Goal: Task Accomplishment & Management: Manage account settings

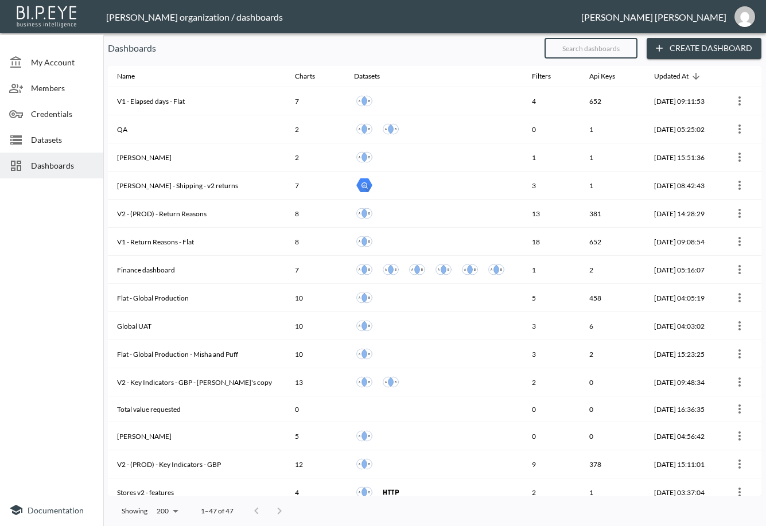
click at [604, 54] on input "text" at bounding box center [590, 48] width 93 height 29
type input "v2"
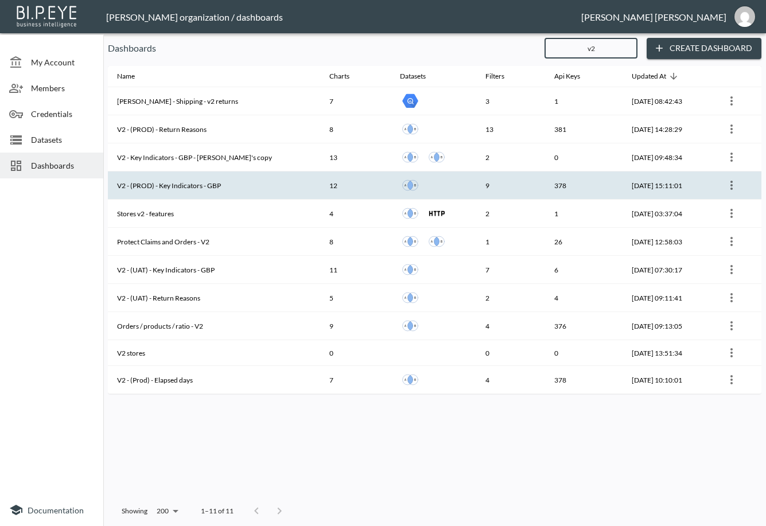
click at [253, 182] on th "V2 - (PROD) - Key Indicators - GBP" at bounding box center [214, 185] width 212 height 28
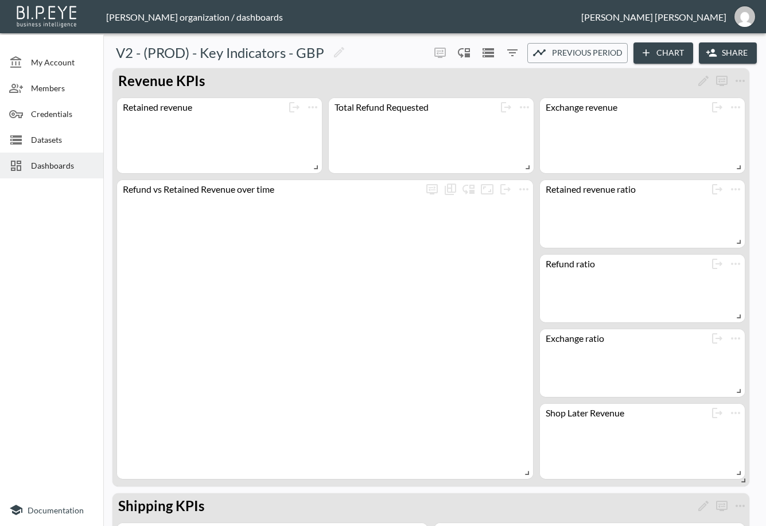
click at [710, 48] on icon "button" at bounding box center [710, 52] width 11 height 11
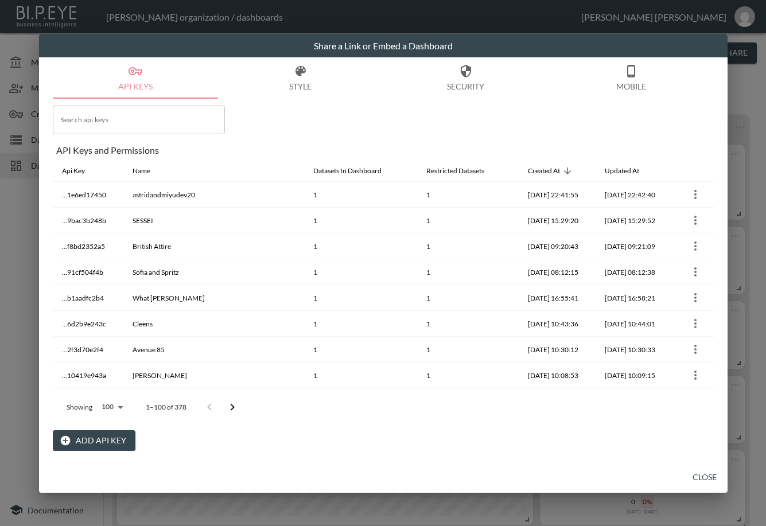
click at [256, 149] on div "API Keys and Permissions" at bounding box center [384, 150] width 657 height 11
click at [252, 56] on h2 "Share a Link or Embed a Dashboard" at bounding box center [383, 46] width 688 height 24
click at [745, 79] on div "Share a Link or Embed a Dashboard API Keys Style Security Mobile Search api key…" at bounding box center [383, 263] width 766 height 526
click at [699, 475] on button "Close" at bounding box center [704, 477] width 37 height 21
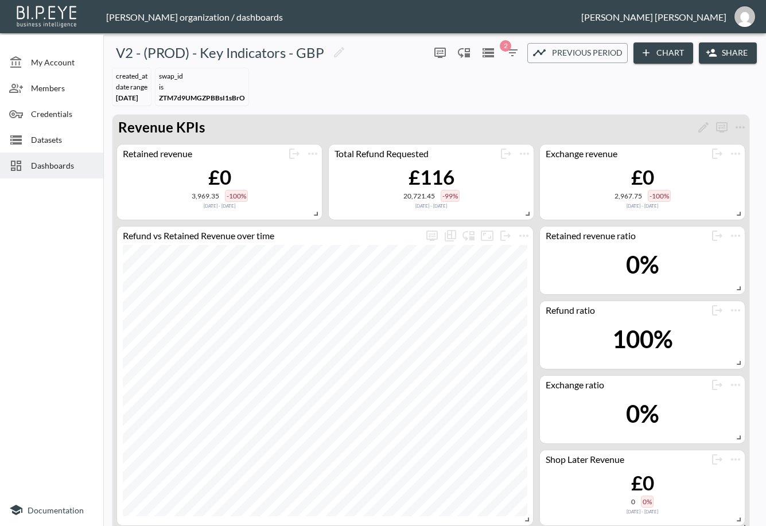
click at [67, 170] on div "Api Key" at bounding box center [73, 171] width 23 height 14
click at [60, 162] on th "Api Key" at bounding box center [88, 171] width 71 height 22
click at [53, 165] on th "Api Key" at bounding box center [88, 171] width 71 height 22
click at [67, 167] on div "Api Key" at bounding box center [73, 171] width 23 height 14
click at [67, 259] on th "...fc31f7a80b" at bounding box center [88, 272] width 71 height 26
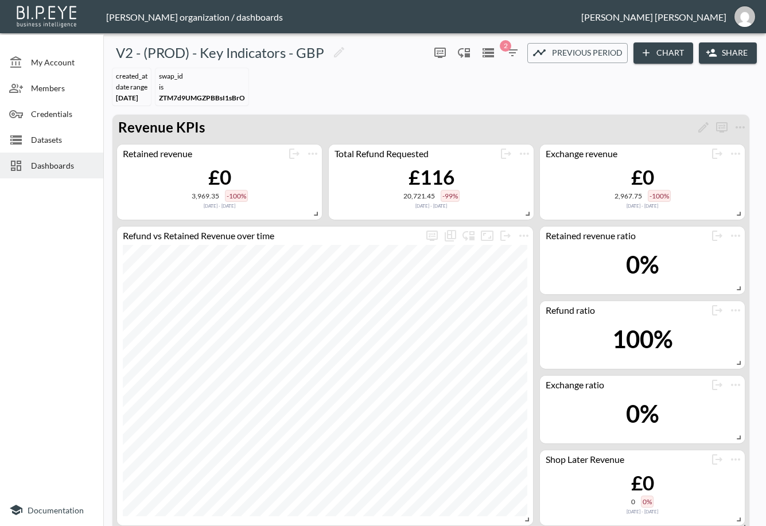
scroll to position [72, 0]
click at [740, 54] on button "Share" at bounding box center [727, 52] width 58 height 21
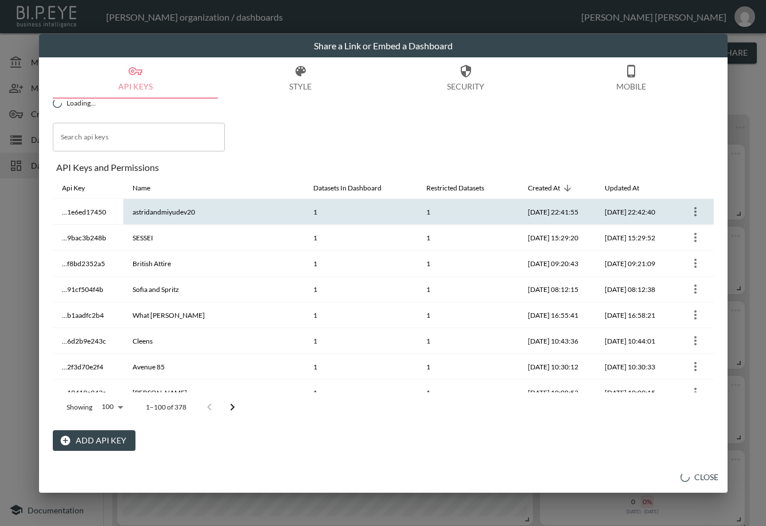
click at [689, 210] on icon "more" at bounding box center [695, 212] width 14 height 14
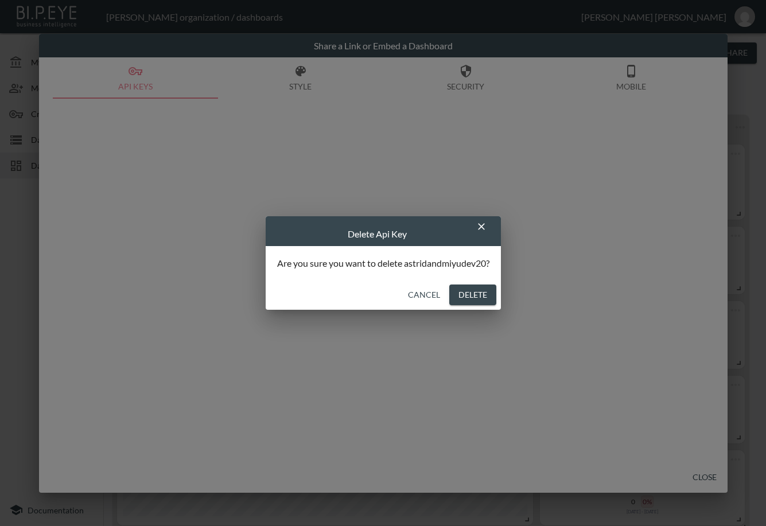
click at [255, 163] on div "Delete Api Key Are you sure you want to delete astridandmiyudev20? Cancel Delete" at bounding box center [383, 263] width 766 height 526
click at [478, 288] on button "Delete" at bounding box center [472, 294] width 47 height 21
click at [478, 298] on button "Delete" at bounding box center [472, 294] width 47 height 21
click at [465, 295] on button "Delete" at bounding box center [472, 294] width 47 height 21
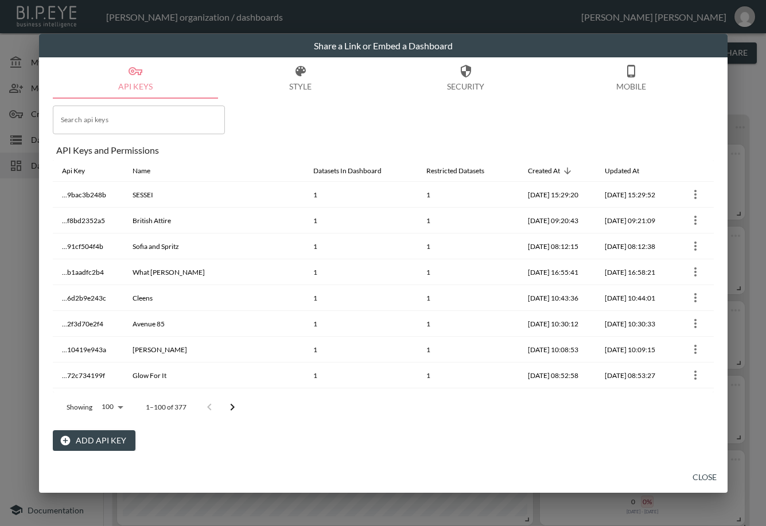
click at [87, 440] on button "Add API Key" at bounding box center [94, 440] width 83 height 21
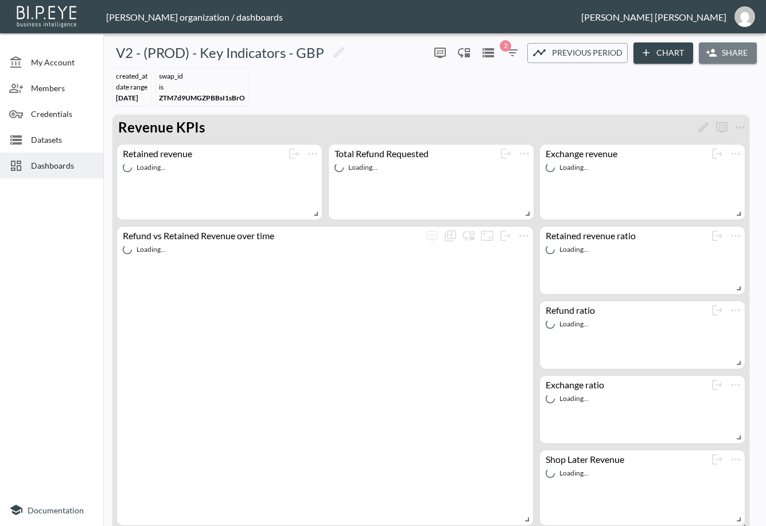
click at [736, 53] on button "Share" at bounding box center [727, 52] width 58 height 21
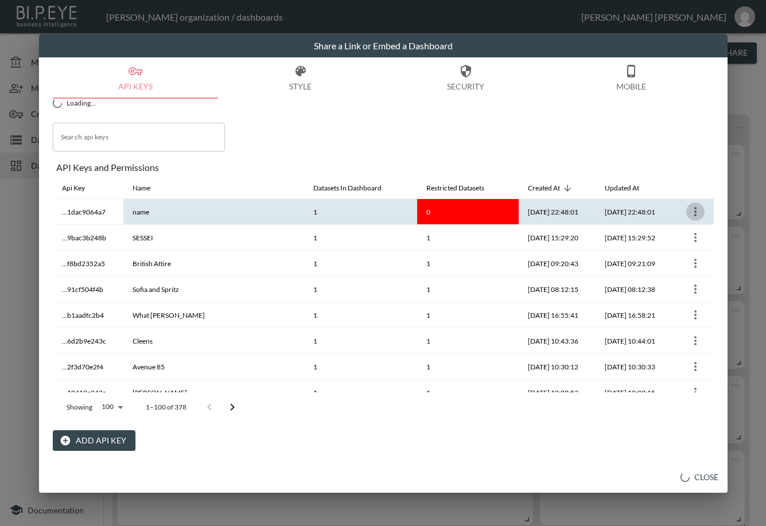
click at [694, 211] on icon "more" at bounding box center [695, 212] width 14 height 14
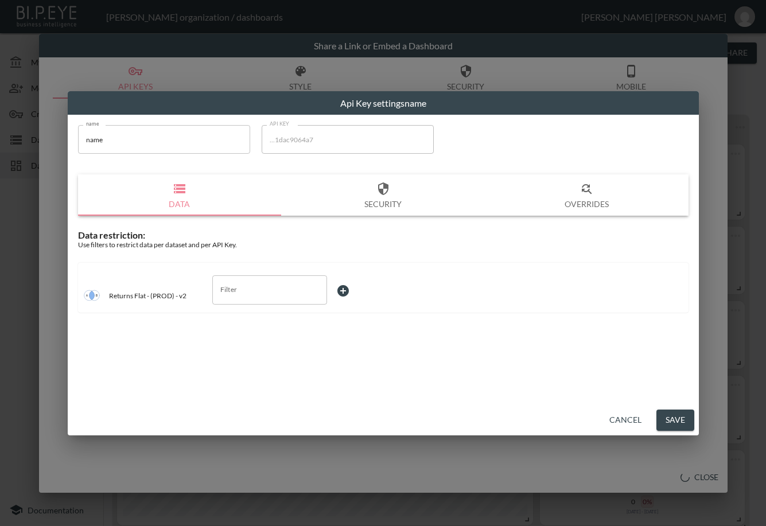
click at [628, 421] on button "Cancel" at bounding box center [624, 419] width 41 height 21
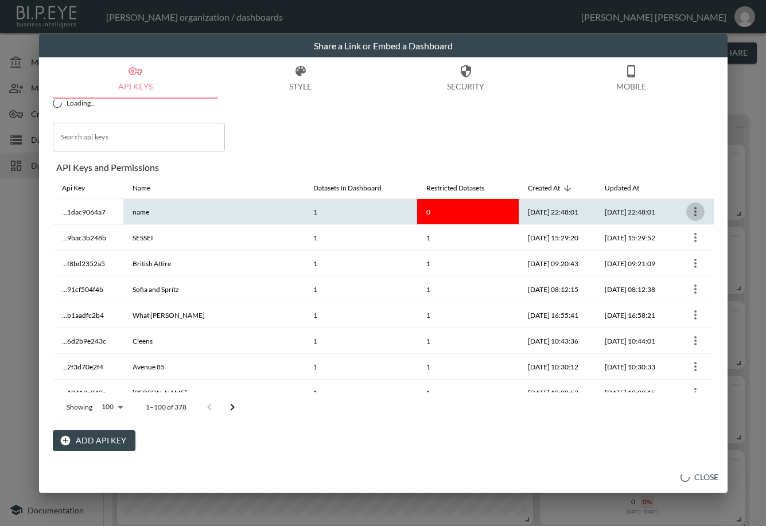
click at [695, 209] on icon "more" at bounding box center [695, 212] width 14 height 14
click at [690, 261] on p "Delete" at bounding box center [699, 260] width 26 height 14
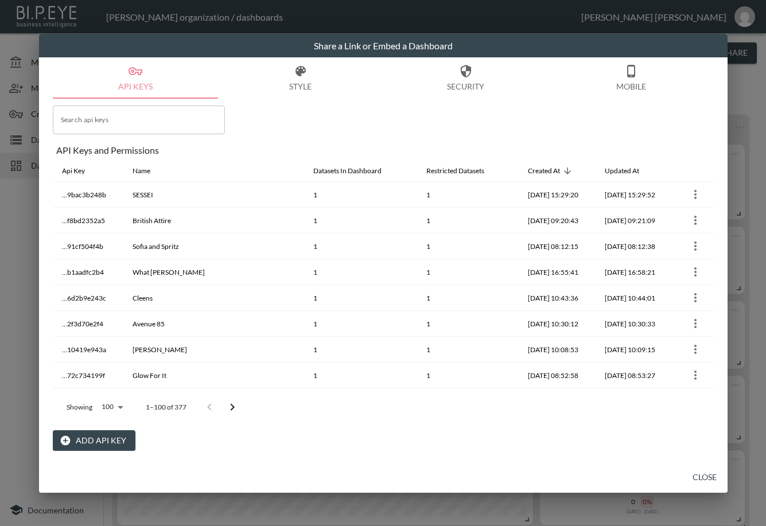
click at [108, 441] on button "Add API Key" at bounding box center [94, 440] width 83 height 21
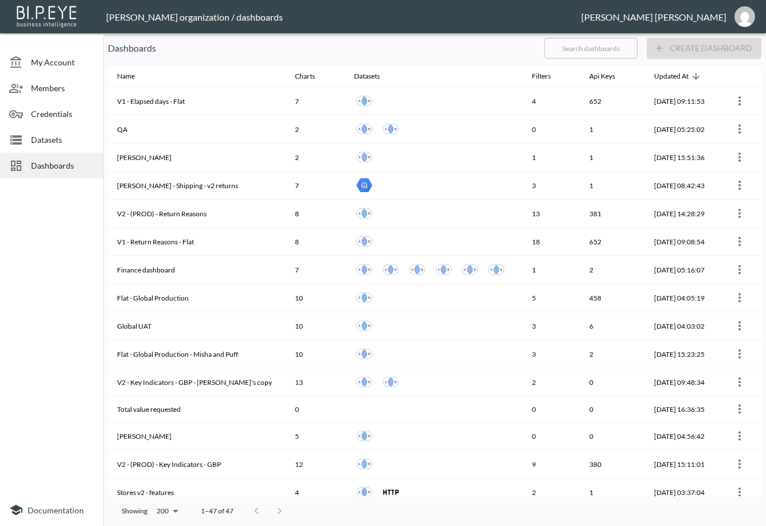
click at [573, 50] on input "text" at bounding box center [590, 48] width 93 height 29
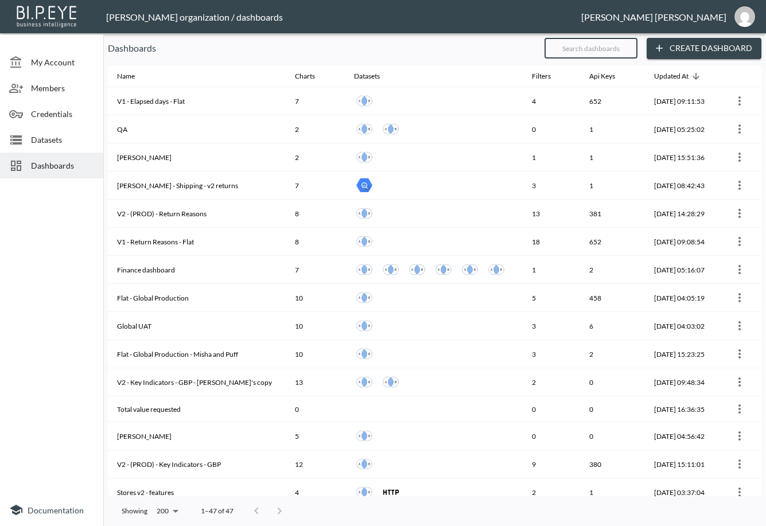
type input "v2"
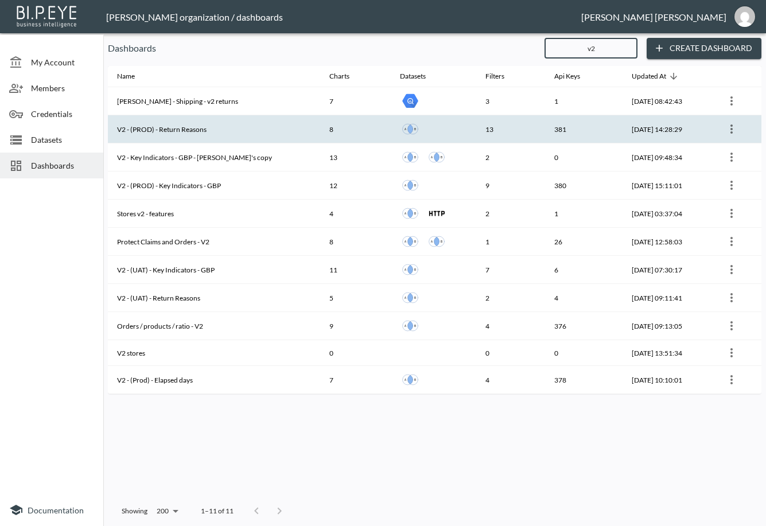
click at [244, 133] on th "V2 - (PROD) - Return Reasons" at bounding box center [214, 129] width 212 height 28
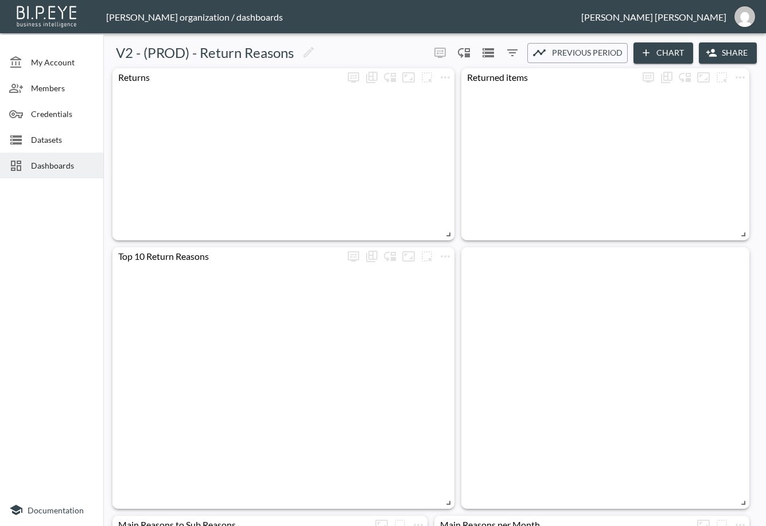
click at [724, 51] on button "Share" at bounding box center [727, 52] width 58 height 21
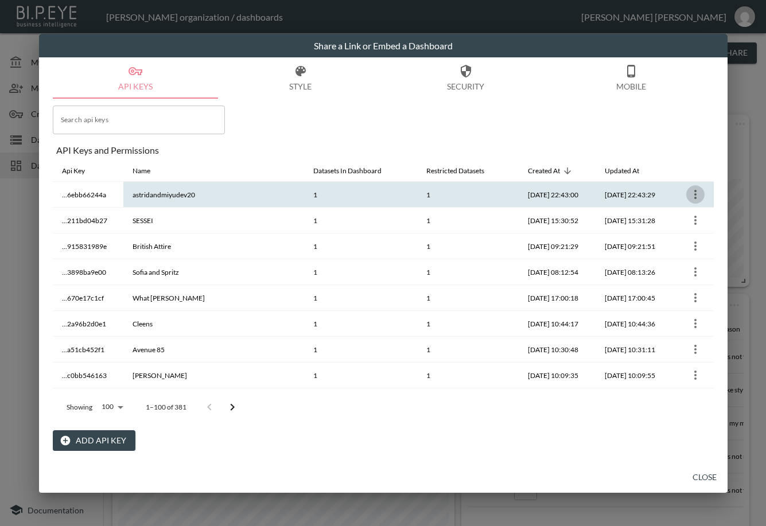
click at [692, 193] on icon "more" at bounding box center [695, 195] width 14 height 14
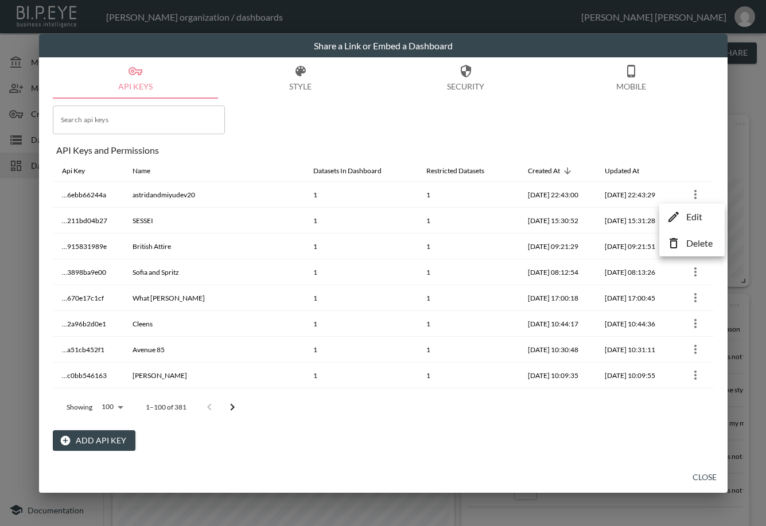
drag, startPoint x: 260, startPoint y: 132, endPoint x: 279, endPoint y: 218, distance: 88.8
click at [260, 132] on div at bounding box center [383, 263] width 766 height 526
click at [691, 192] on div at bounding box center [383, 263] width 766 height 526
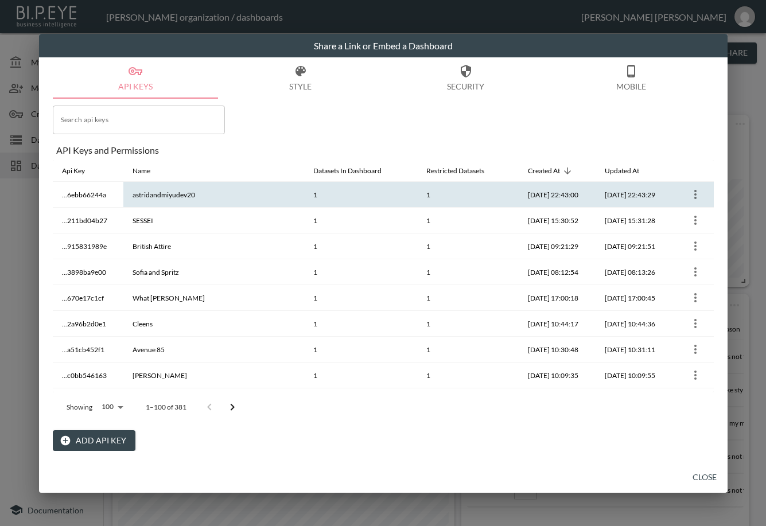
click at [690, 194] on icon "more" at bounding box center [695, 195] width 14 height 14
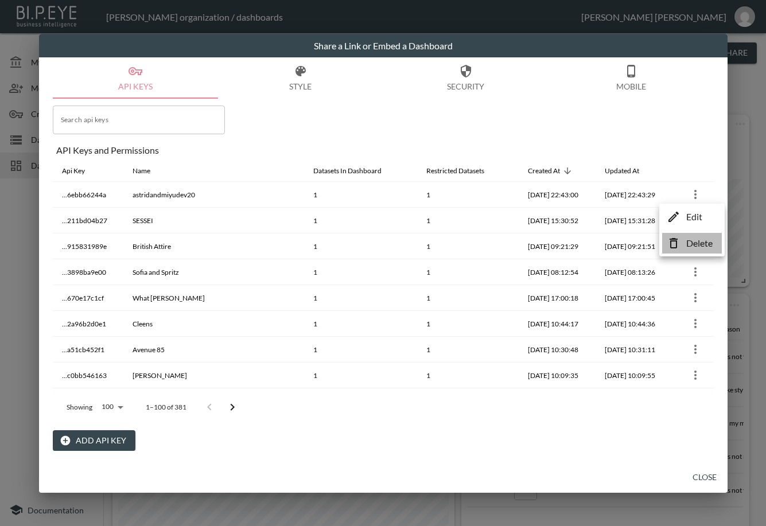
click at [684, 242] on li "Delete" at bounding box center [692, 243] width 60 height 21
click at [705, 476] on button "Close" at bounding box center [704, 477] width 37 height 21
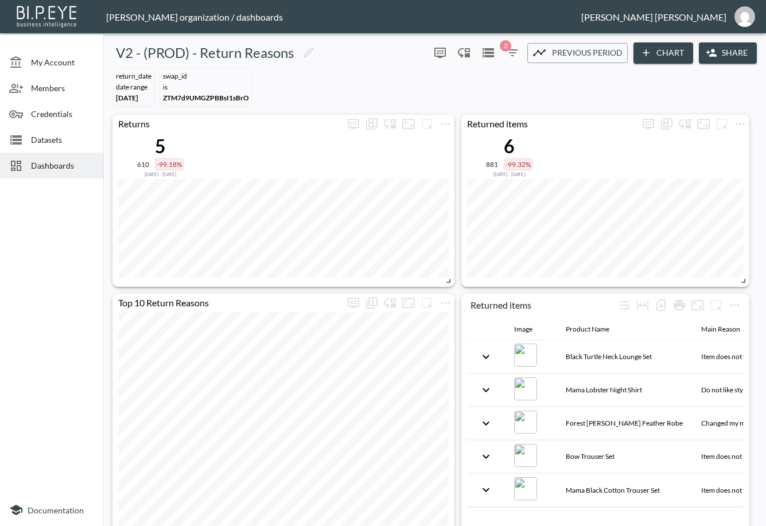
click at [57, 165] on span "Dashboards" at bounding box center [62, 165] width 63 height 12
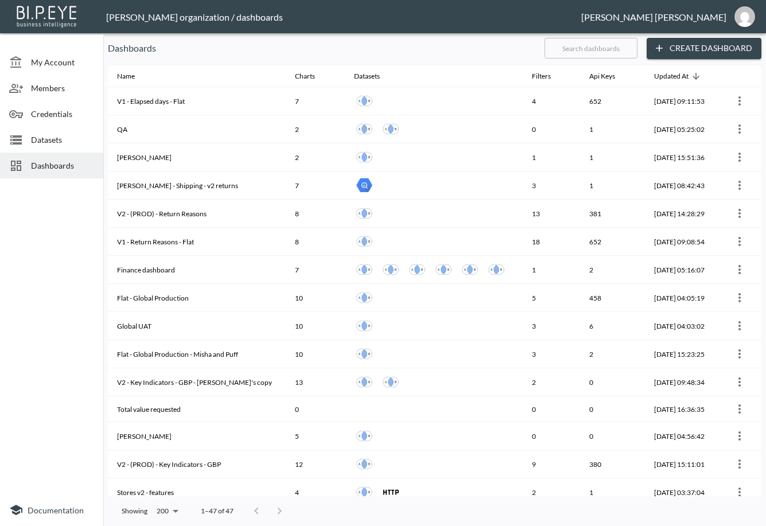
click at [586, 46] on input "text" at bounding box center [590, 48] width 93 height 29
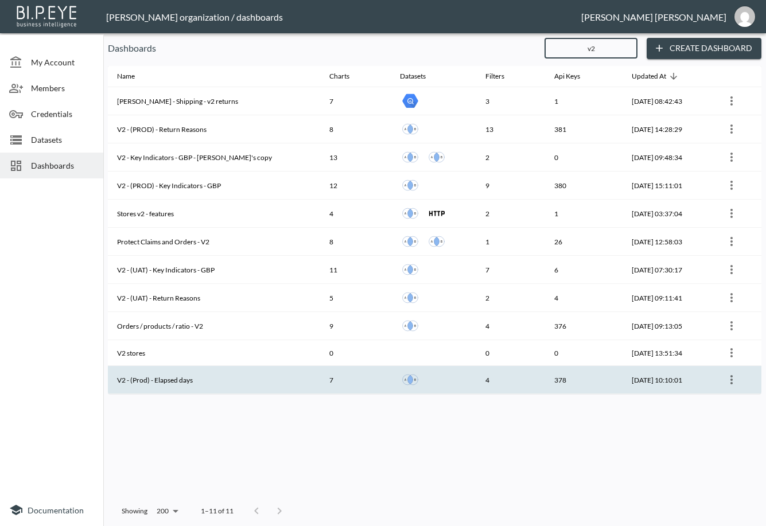
type input "v2"
click at [170, 384] on th "V2 - (Prod) - Elapsed days" at bounding box center [214, 380] width 212 height 28
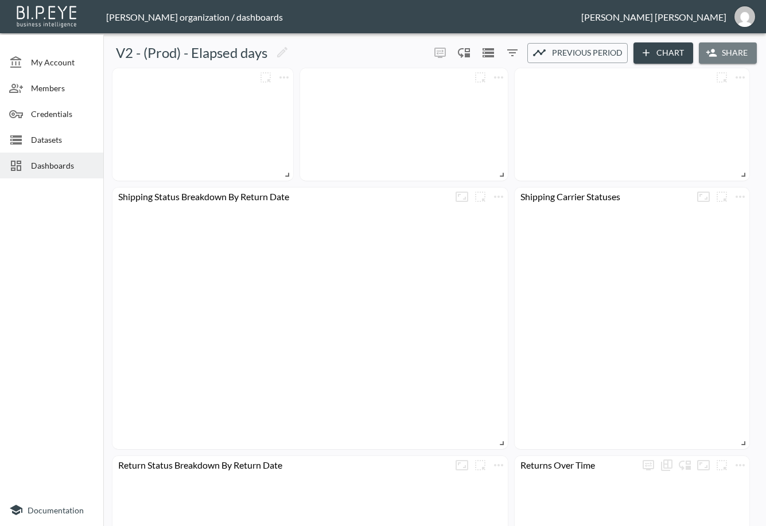
click at [725, 57] on button "Share" at bounding box center [727, 52] width 58 height 21
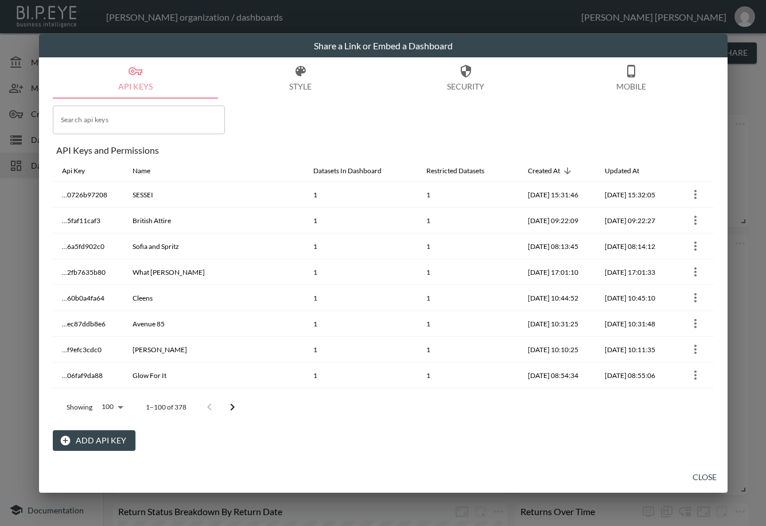
click at [752, 259] on div "Share a Link or Embed a Dashboard API Keys Style Security Mobile Search api key…" at bounding box center [383, 263] width 766 height 526
click at [698, 473] on button "Close" at bounding box center [704, 477] width 37 height 21
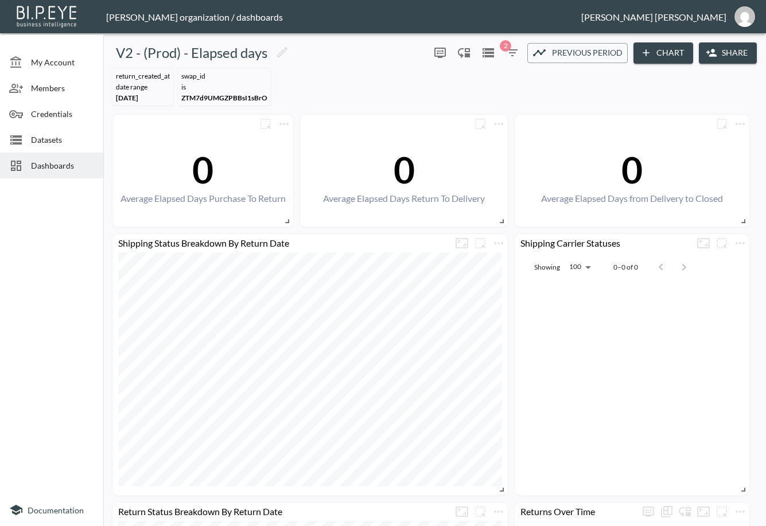
click at [61, 161] on span "Dashboards" at bounding box center [62, 165] width 63 height 12
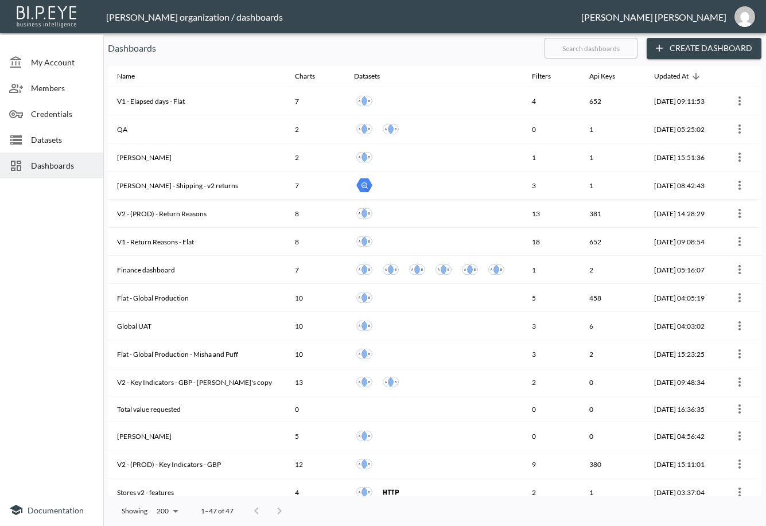
click at [623, 43] on input "text" at bounding box center [590, 48] width 93 height 29
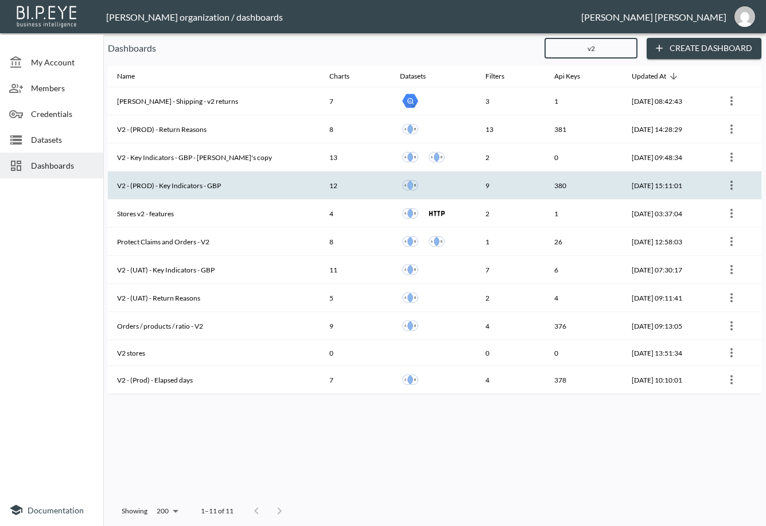
type input "v2"
click at [216, 178] on th "V2 - (PROD) - Key Indicators - GBP" at bounding box center [214, 185] width 212 height 28
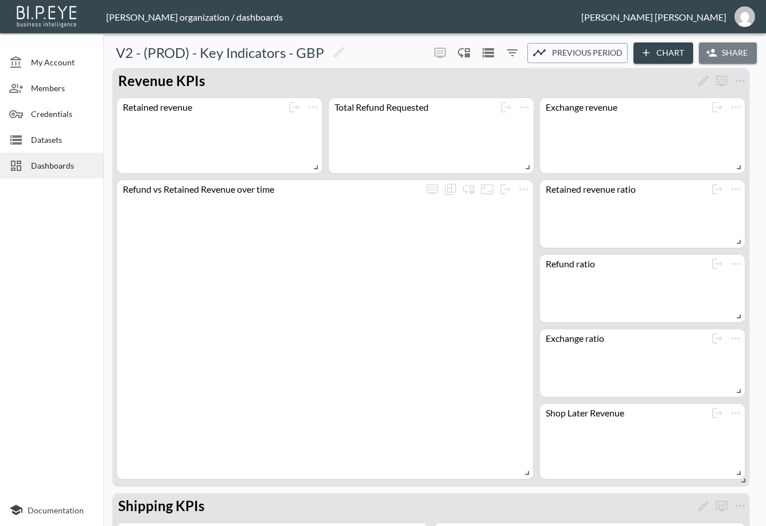
click at [735, 57] on button "Share" at bounding box center [727, 52] width 58 height 21
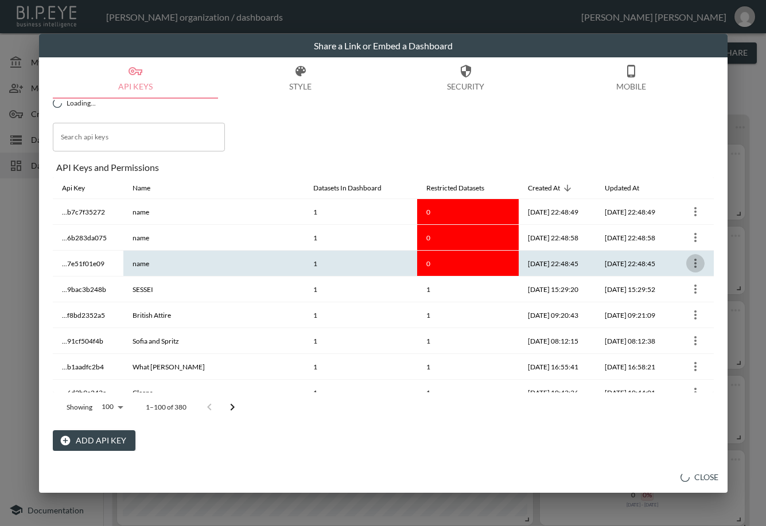
click at [690, 259] on icon "more" at bounding box center [695, 263] width 14 height 14
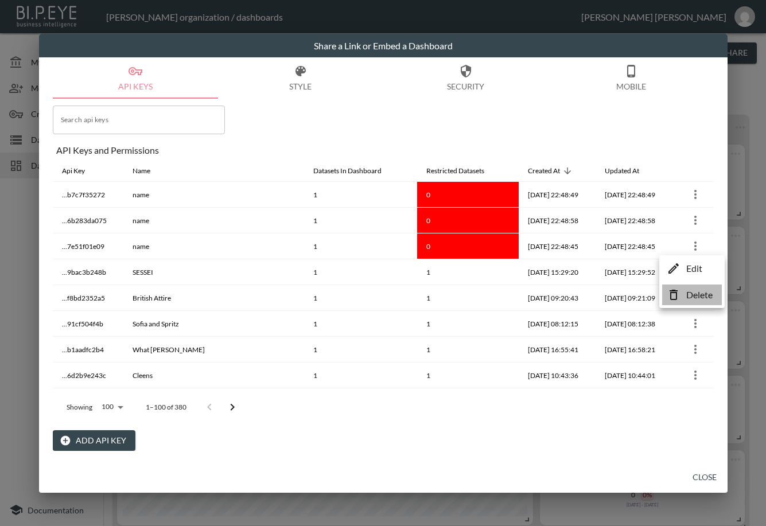
click at [691, 294] on p "Delete" at bounding box center [699, 295] width 26 height 14
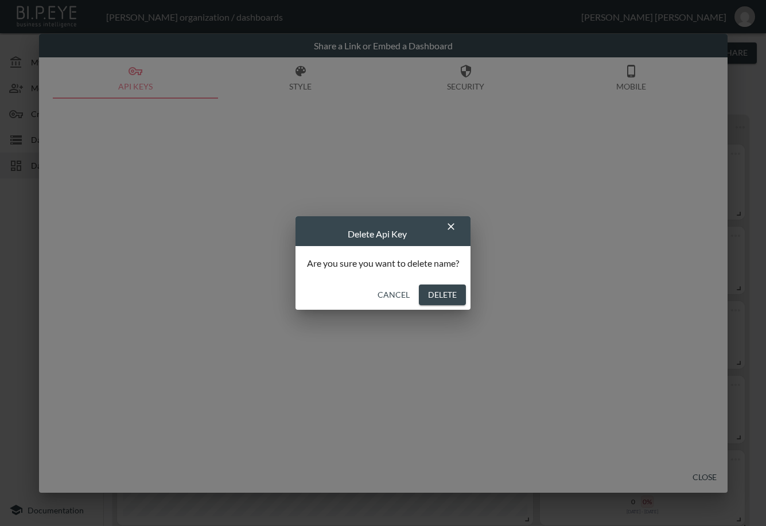
click at [459, 298] on button "Delete" at bounding box center [442, 294] width 47 height 21
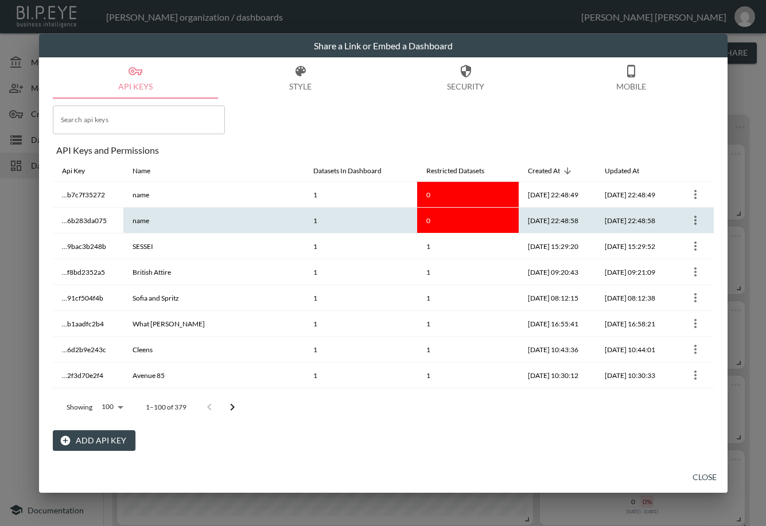
click at [690, 218] on icon "more" at bounding box center [695, 220] width 14 height 14
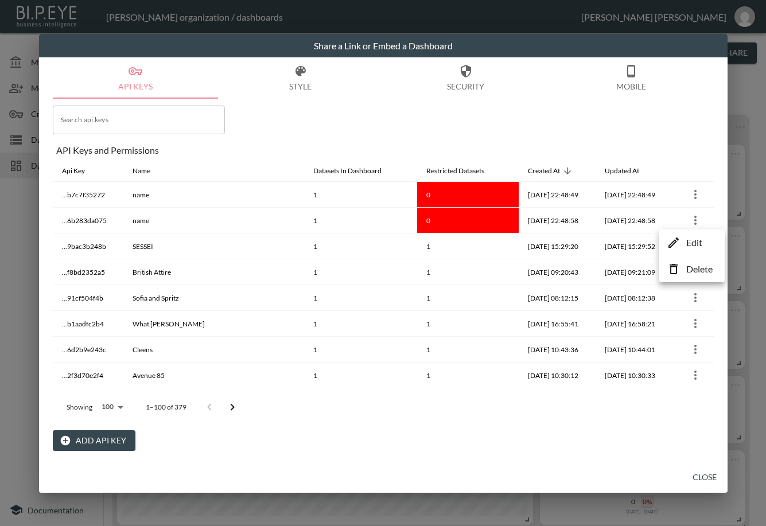
click at [689, 267] on p "Delete" at bounding box center [699, 269] width 26 height 14
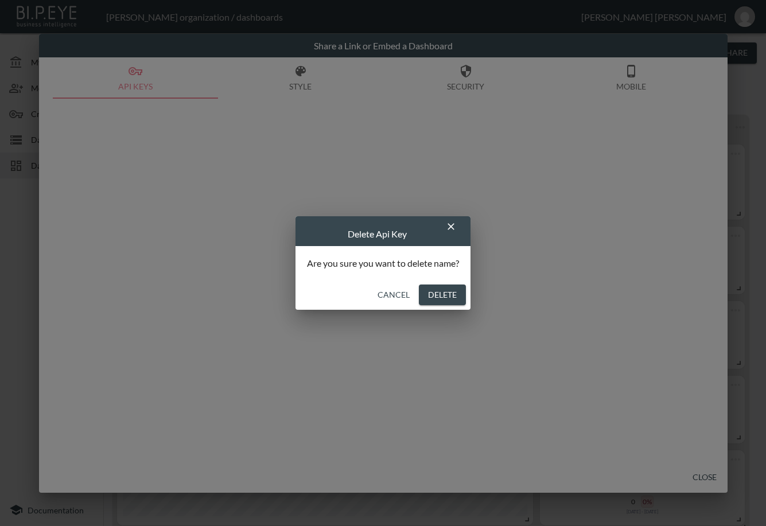
click at [454, 292] on button "Delete" at bounding box center [442, 294] width 47 height 21
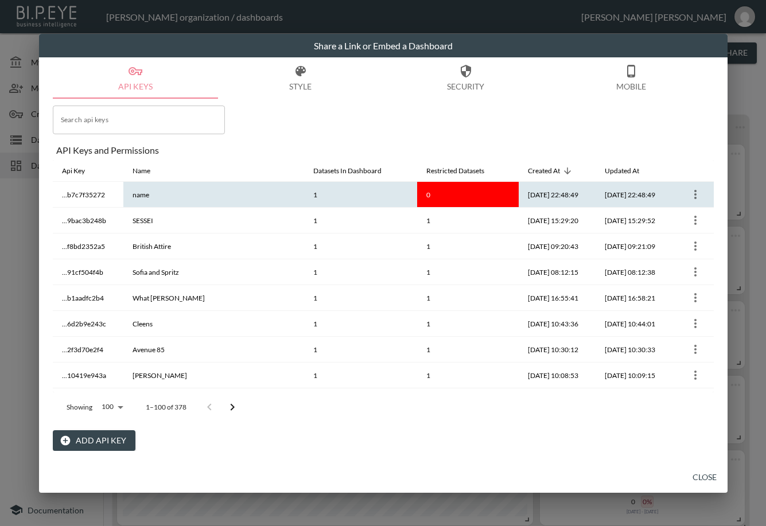
click at [688, 191] on icon "more" at bounding box center [695, 195] width 14 height 14
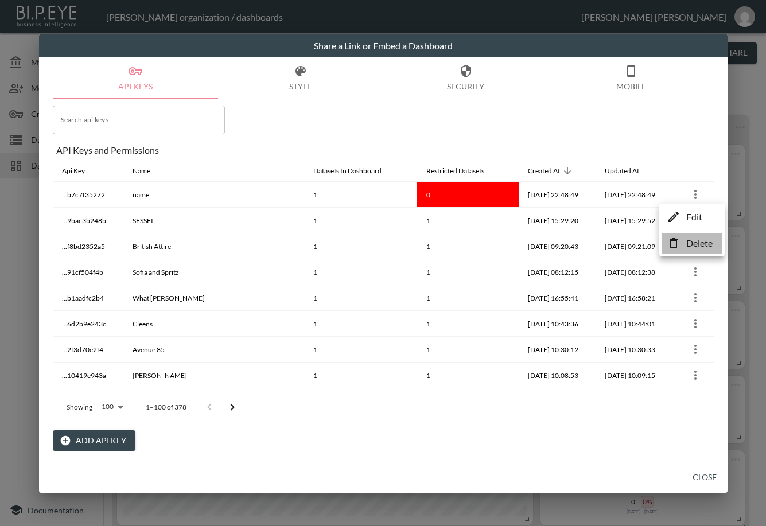
click at [693, 244] on p "Delete" at bounding box center [699, 243] width 26 height 14
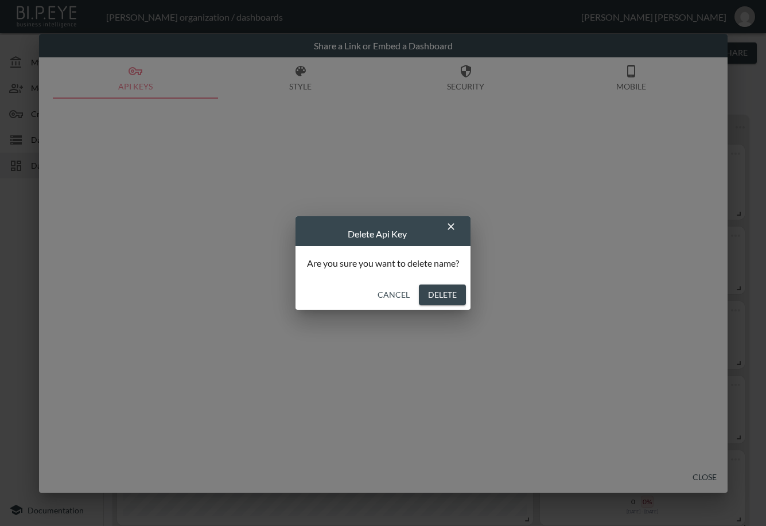
click at [434, 294] on button "Delete" at bounding box center [442, 294] width 47 height 21
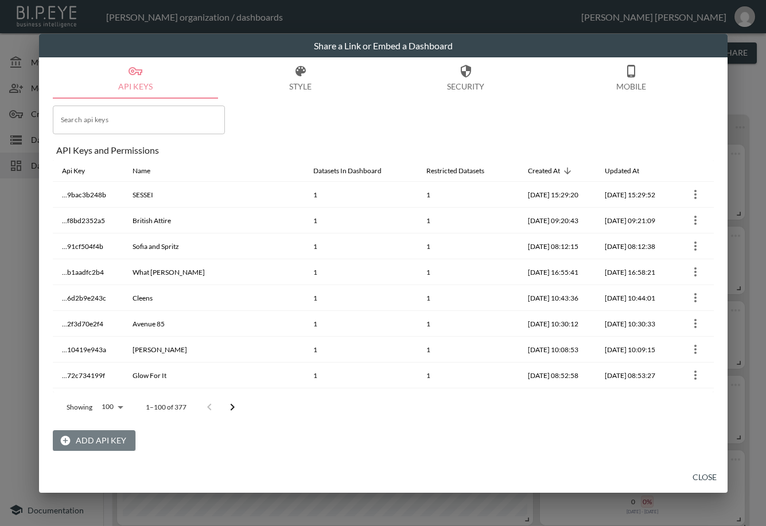
click at [112, 438] on button "Add API Key" at bounding box center [94, 440] width 83 height 21
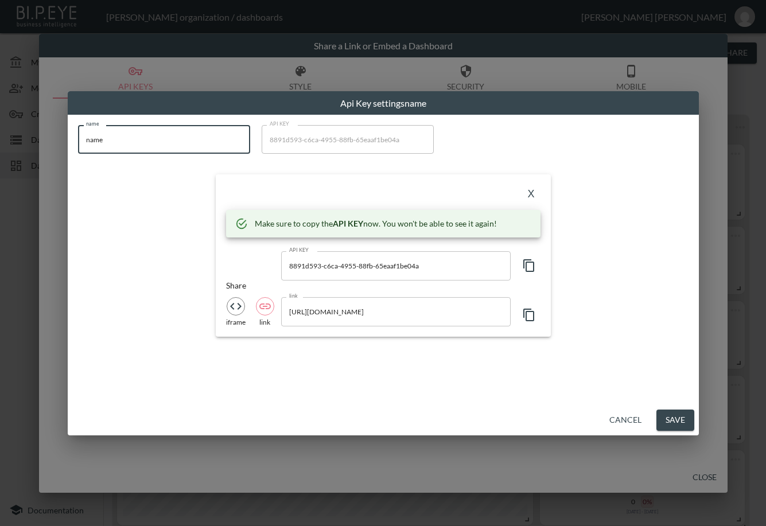
click at [50, 150] on div "Api Key settings name name name name API KEY 8891d593-c6ca-4955-88fb-65eaaf1be0…" at bounding box center [383, 263] width 766 height 526
paste input "astridandmiyudev20"
type input "astridandmiyudev20"
click at [529, 263] on icon "button" at bounding box center [529, 266] width 14 height 14
click at [272, 201] on div "X" at bounding box center [383, 194] width 314 height 18
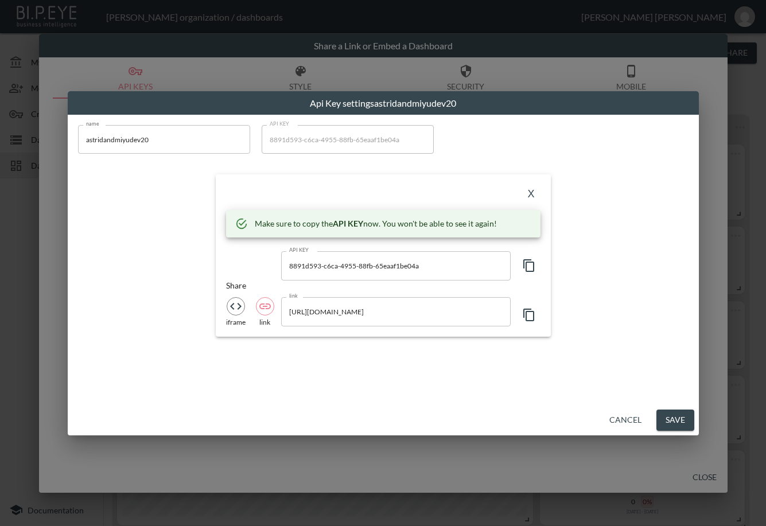
click at [528, 191] on button "X" at bounding box center [531, 194] width 18 height 18
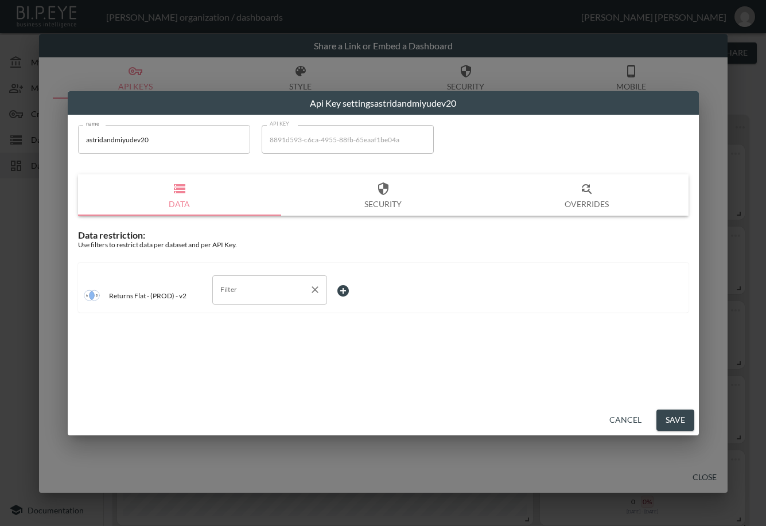
click at [267, 291] on input "Filter" at bounding box center [260, 289] width 87 height 18
click at [251, 353] on span "swap_id" at bounding box center [269, 352] width 96 height 10
type input "swap_id"
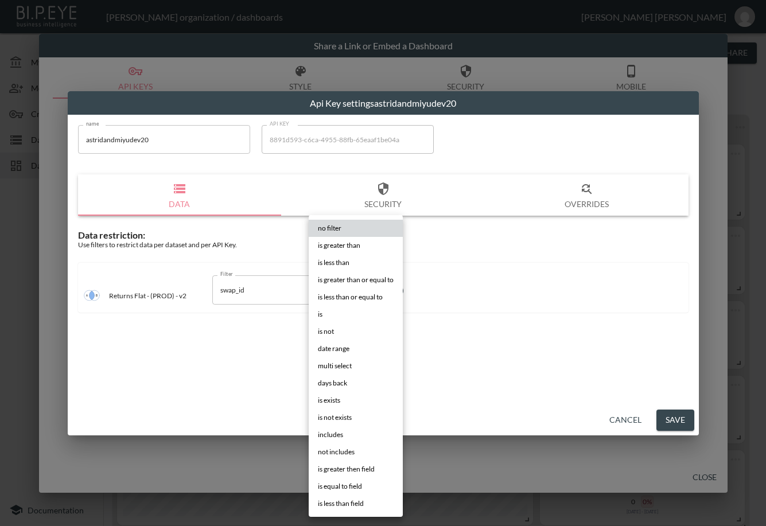
click at [363, 286] on body "BI.P.EYE, Interactive Analytics Dashboards - app [PERSON_NAME] organization / d…" at bounding box center [383, 263] width 766 height 526
click at [346, 311] on li "is" at bounding box center [356, 314] width 94 height 17
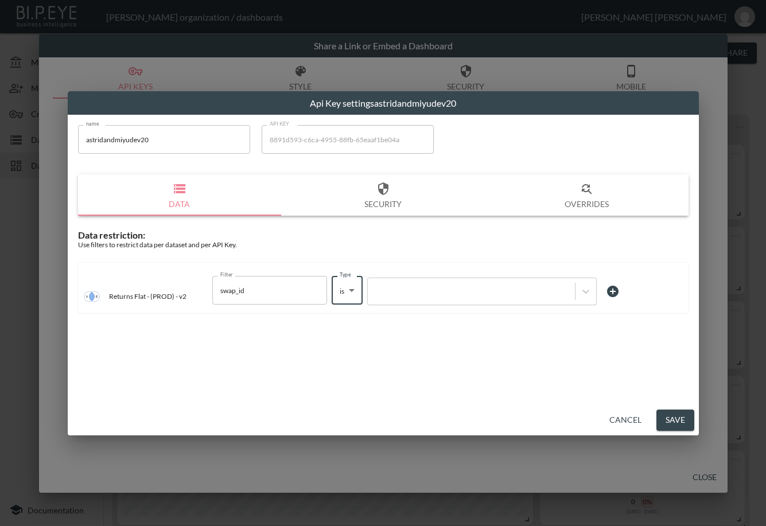
type input "is"
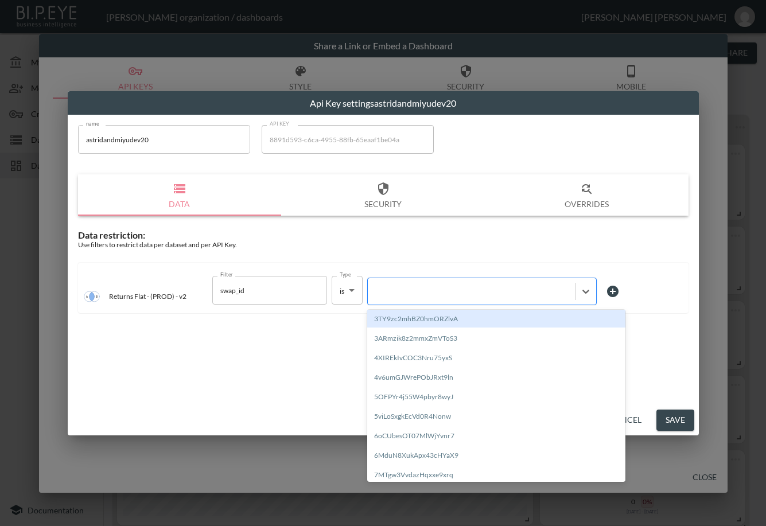
click at [431, 290] on div at bounding box center [471, 291] width 196 height 11
paste input "J7xzwsv4www2bluGhEkH"
type input "J7xzwsv4www2bluGhEkH"
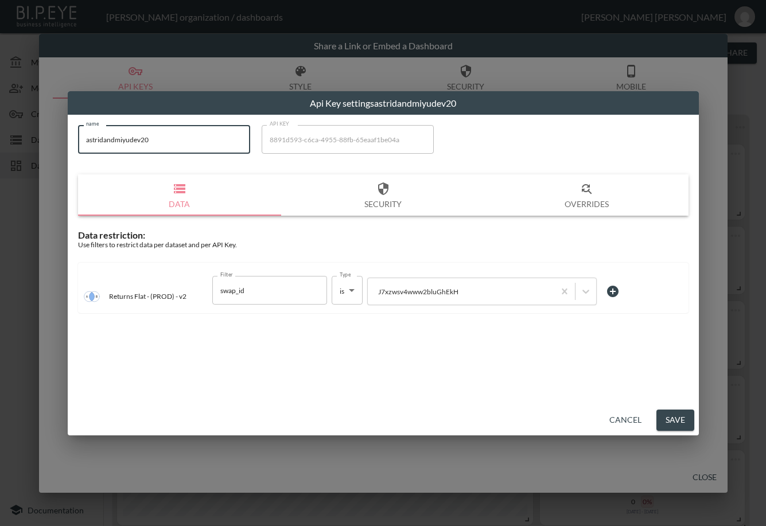
drag, startPoint x: 175, startPoint y: 145, endPoint x: 45, endPoint y: 148, distance: 129.6
click at [45, 148] on div "Api Key settings astridandmiyudev20 name astridandmiyudev20 name API KEY 8891d5…" at bounding box center [383, 263] width 766 height 526
drag, startPoint x: 670, startPoint y: 416, endPoint x: 709, endPoint y: 202, distance: 217.4
click at [671, 416] on button "Save" at bounding box center [675, 419] width 38 height 21
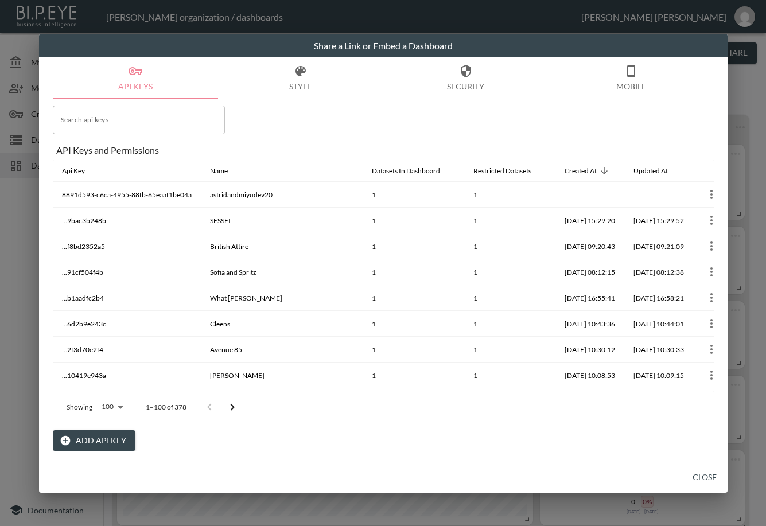
click at [698, 474] on button "Close" at bounding box center [704, 477] width 37 height 21
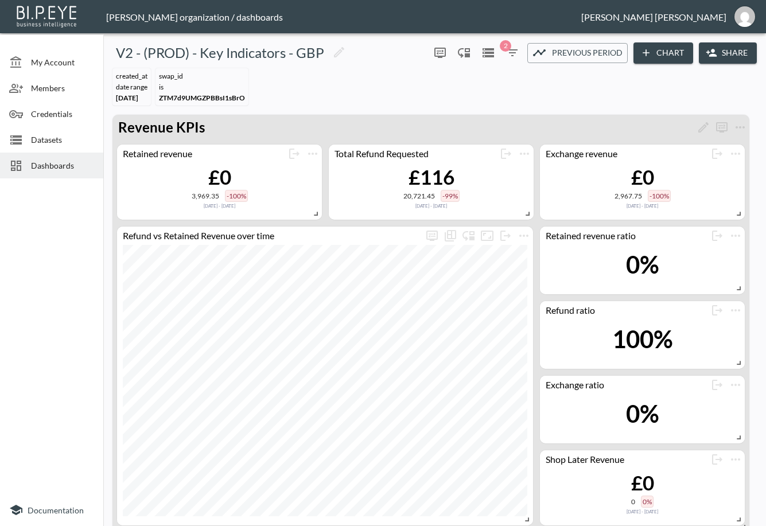
click at [66, 168] on span "Dashboards" at bounding box center [62, 165] width 63 height 12
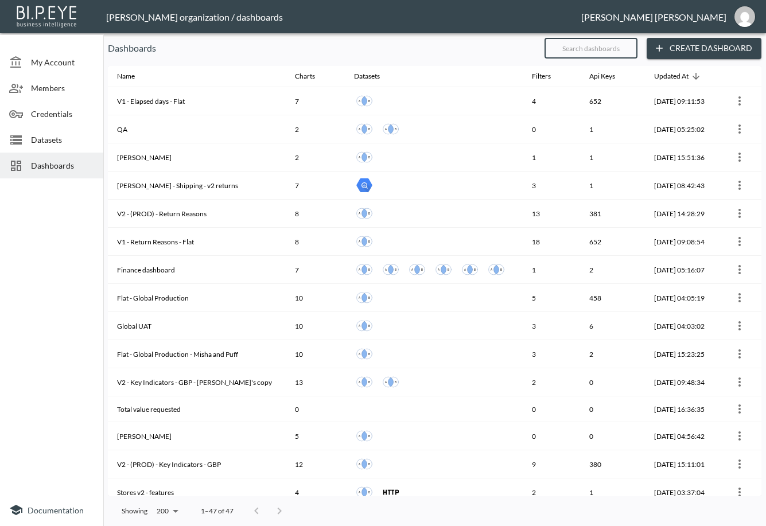
click at [612, 50] on input "text" at bounding box center [590, 48] width 93 height 29
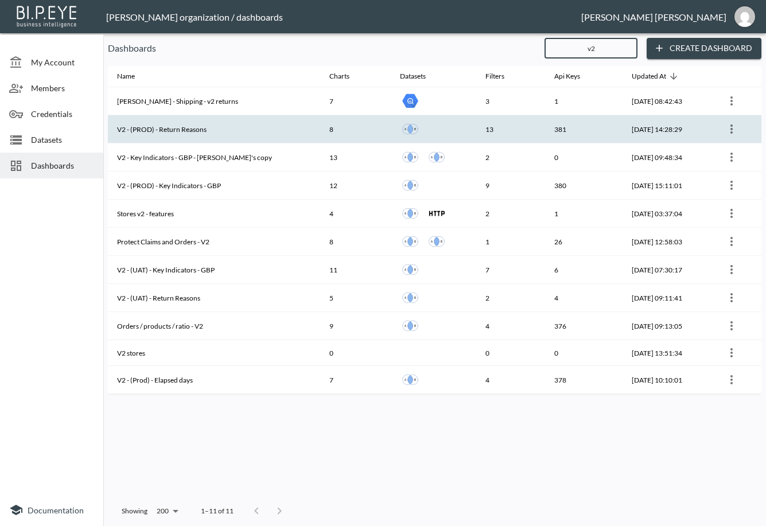
type input "v2"
click at [236, 125] on th "V2 - (PROD) - Return Reasons" at bounding box center [214, 129] width 212 height 28
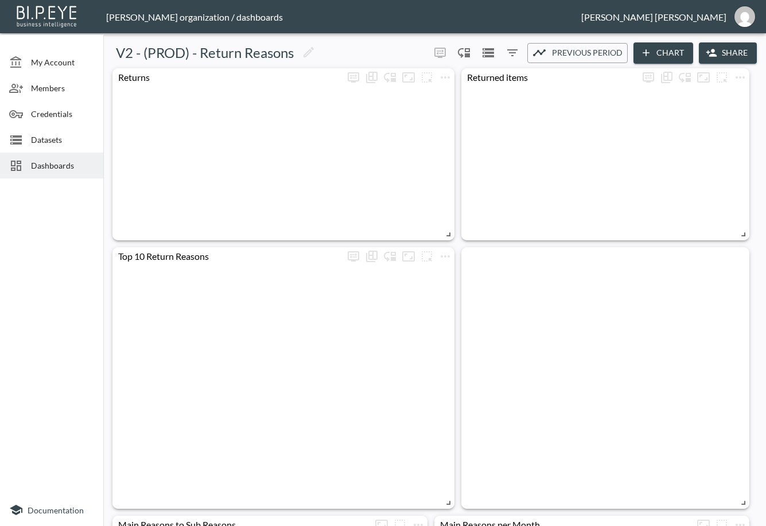
click at [736, 56] on button "Share" at bounding box center [727, 52] width 58 height 21
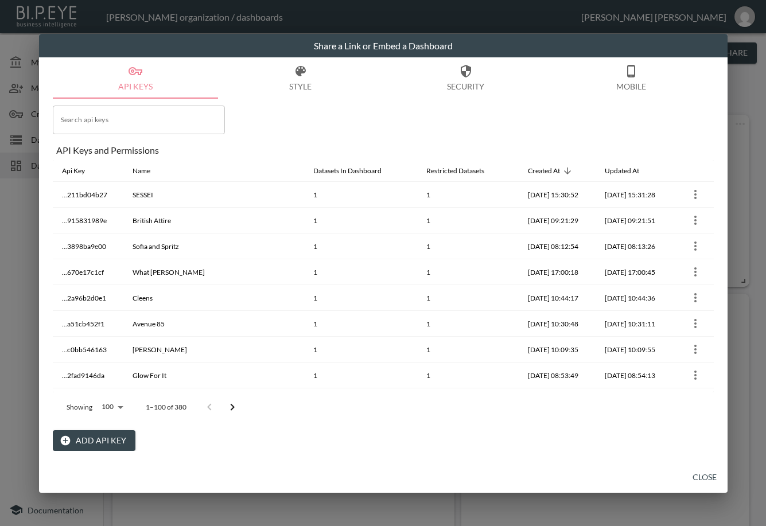
click at [116, 436] on button "Add API Key" at bounding box center [94, 440] width 83 height 21
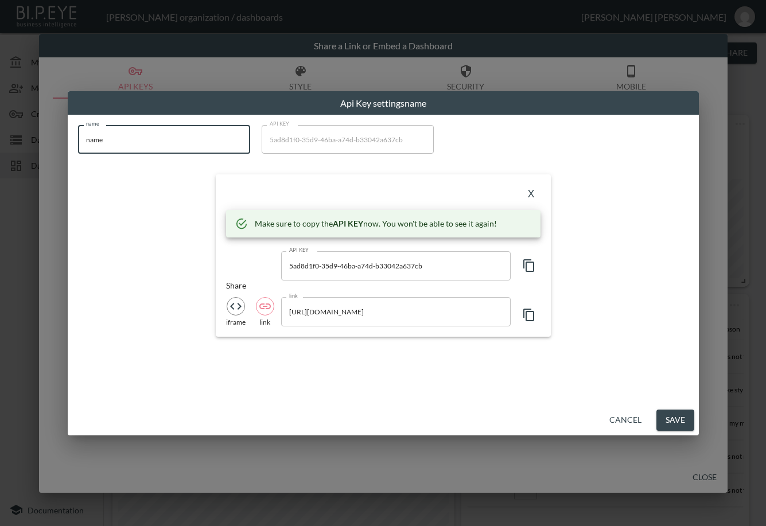
drag, startPoint x: 118, startPoint y: 149, endPoint x: 51, endPoint y: 159, distance: 67.4
click at [52, 157] on div "Api Key settings name name name name API KEY 5ad8d1f0-35d9-46ba-a74d-b33042a637…" at bounding box center [383, 263] width 766 height 526
paste input "astridandmiyudev20"
type input "astridandmiyudev20"
click at [526, 260] on icon "button" at bounding box center [528, 265] width 11 height 13
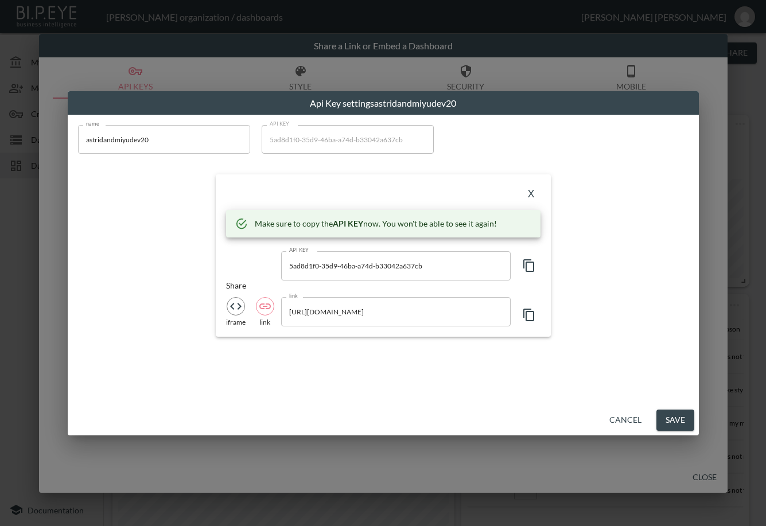
click at [313, 191] on div "X" at bounding box center [383, 194] width 314 height 18
click at [533, 196] on button "X" at bounding box center [531, 194] width 18 height 18
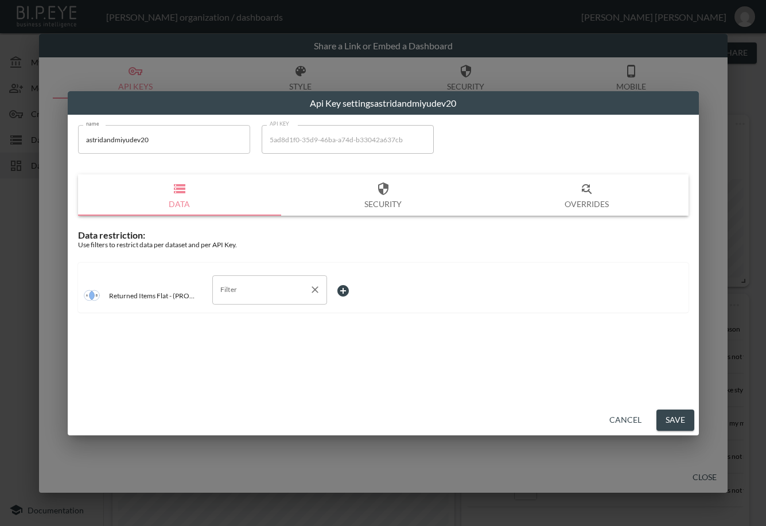
click at [242, 288] on input "Filter" at bounding box center [260, 289] width 87 height 18
click at [239, 365] on span "swap_id" at bounding box center [269, 369] width 96 height 10
type input "swap_id"
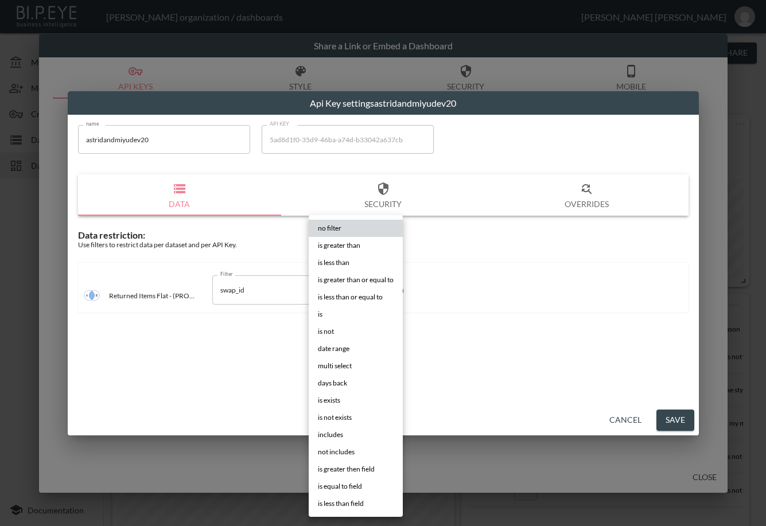
click at [367, 288] on body "BI.P.EYE, Interactive Analytics Dashboards - app [PERSON_NAME] organization / d…" at bounding box center [383, 263] width 766 height 526
click at [339, 313] on li "is" at bounding box center [356, 314] width 94 height 17
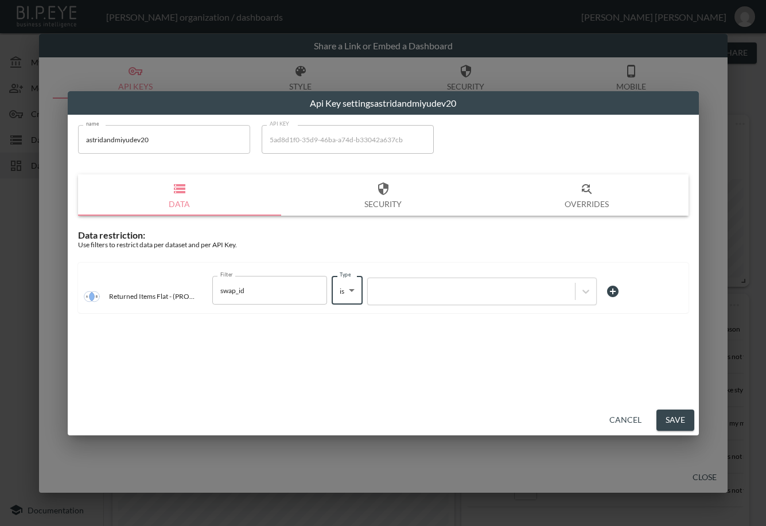
click at [431, 290] on div at bounding box center [383, 263] width 766 height 526
type input "is"
click at [415, 291] on div at bounding box center [383, 263] width 766 height 526
click at [374, 287] on input "text" at bounding box center [373, 291] width 1 height 9
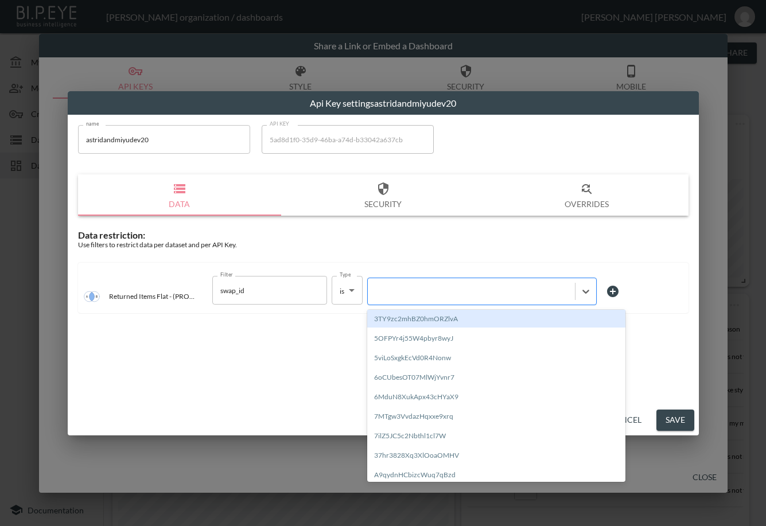
paste input "J7xzwsv4www2bluGhEkH"
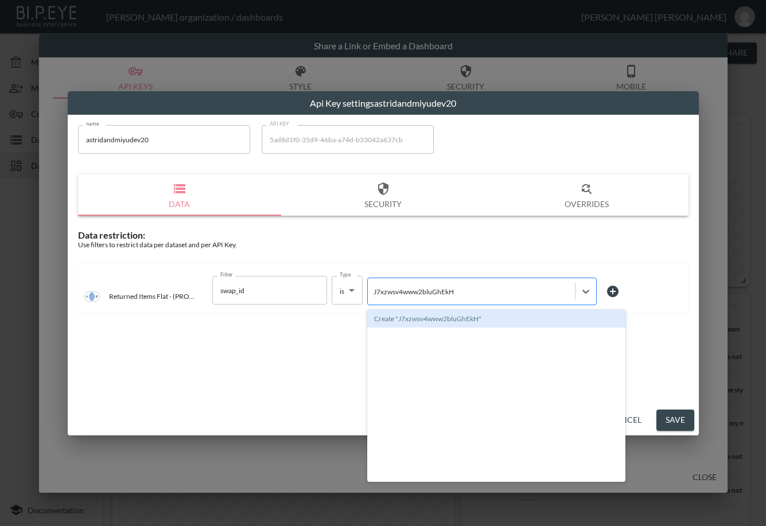
type input "J7xzwsv4www2bluGhEkH"
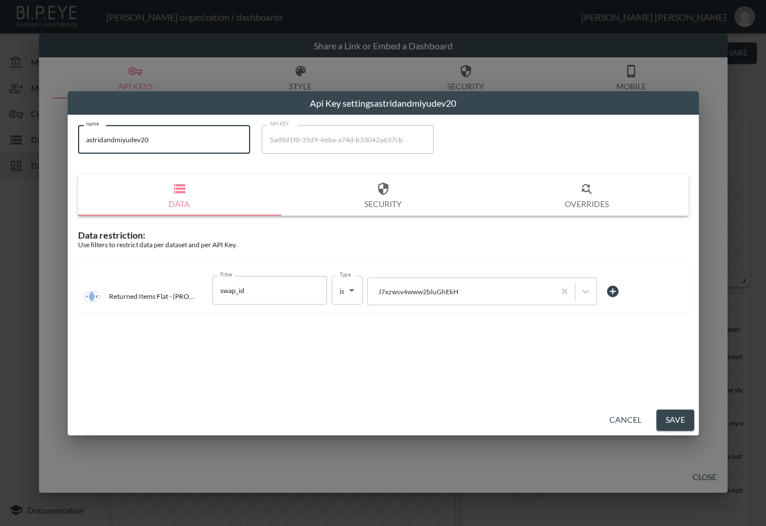
click at [42, 168] on div "Api Key settings astridandmiyudev20 name astridandmiyudev20 name API KEY 5ad8d1…" at bounding box center [383, 263] width 766 height 526
drag, startPoint x: 670, startPoint y: 421, endPoint x: 690, endPoint y: 376, distance: 49.8
click at [670, 420] on button "Save" at bounding box center [675, 419] width 38 height 21
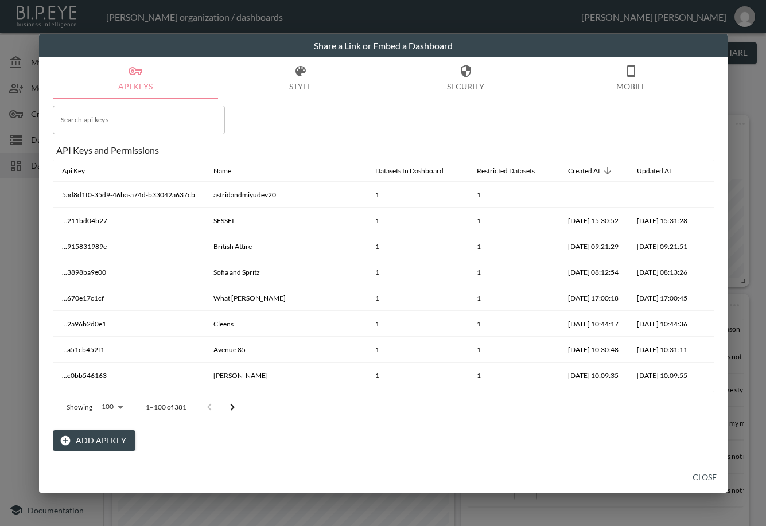
click at [707, 477] on button "Close" at bounding box center [704, 477] width 37 height 21
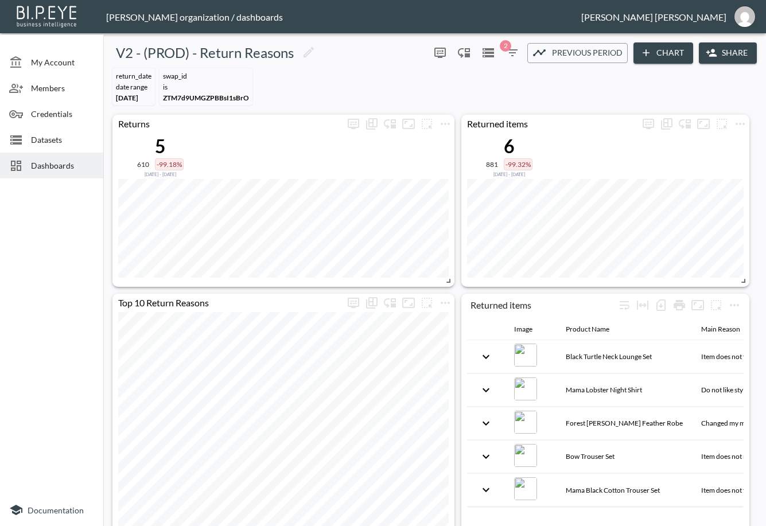
click at [45, 170] on div "API Keys Style Security Mobile Search api keys Search api keys API Keys and Per…" at bounding box center [383, 259] width 688 height 405
click at [55, 166] on span "Dashboards" at bounding box center [62, 165] width 63 height 12
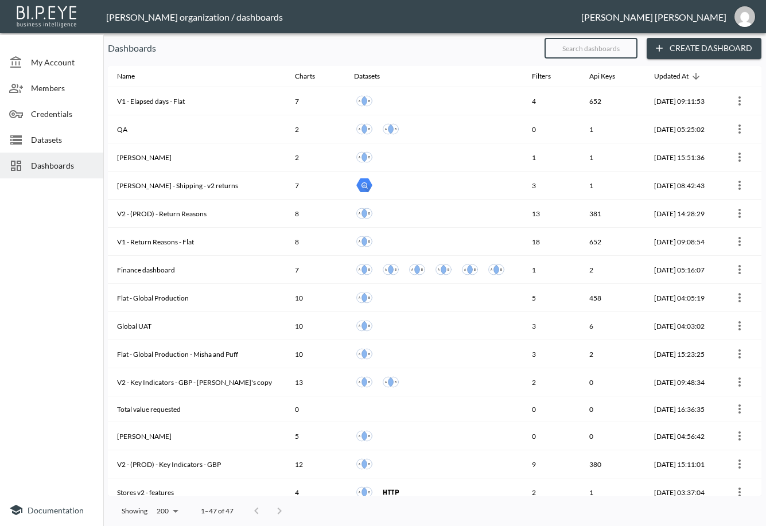
click at [607, 49] on input "text" at bounding box center [590, 48] width 93 height 29
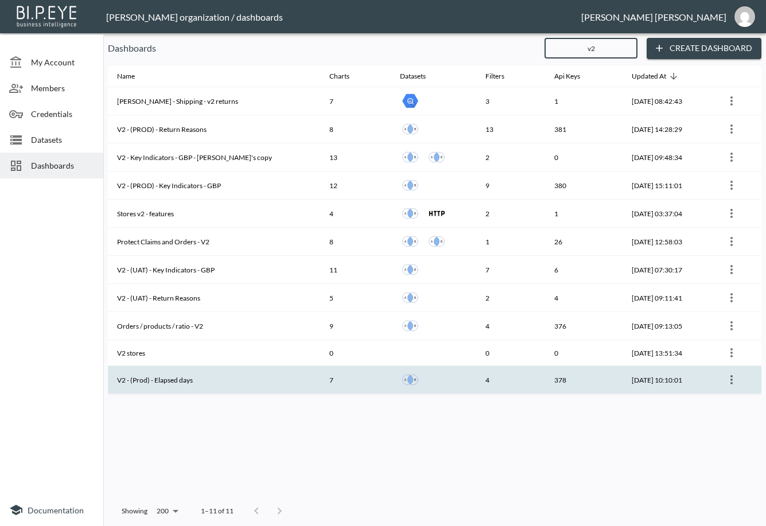
type input "v2"
click at [179, 377] on th "V2 - (Prod) - Elapsed days" at bounding box center [214, 380] width 212 height 28
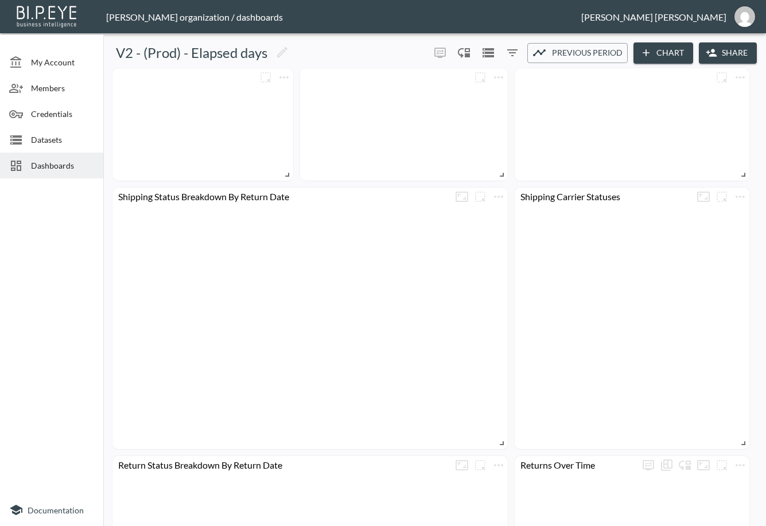
click at [722, 51] on button "Share" at bounding box center [727, 52] width 58 height 21
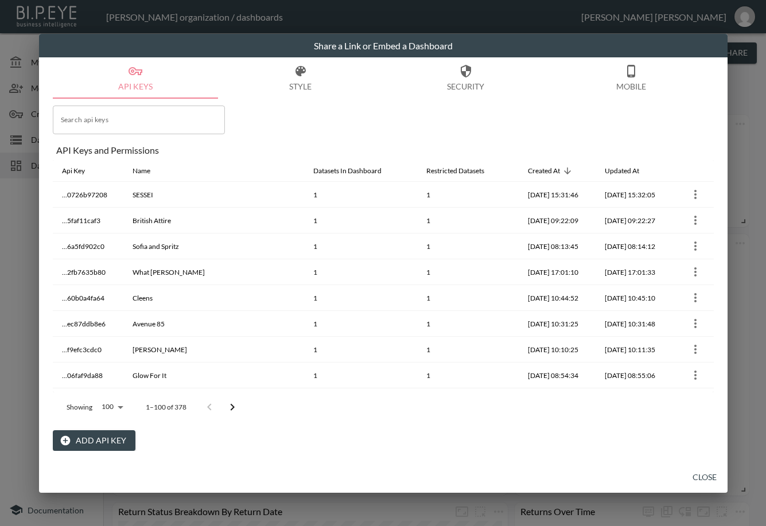
click at [105, 432] on button "Add API Key" at bounding box center [94, 440] width 83 height 21
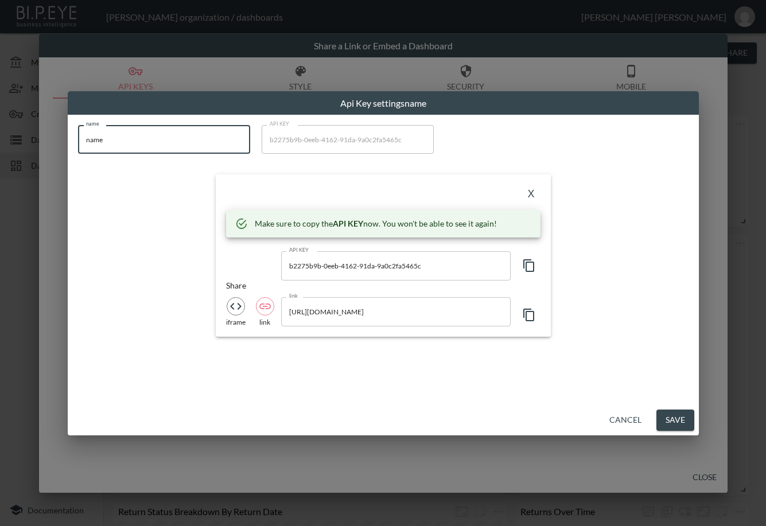
drag, startPoint x: 81, startPoint y: 134, endPoint x: -3, endPoint y: 149, distance: 85.6
click at [0, 149] on html "BI.P.EYE, Interactive Analytics Dashboards - app [PERSON_NAME] organization / d…" at bounding box center [383, 263] width 766 height 526
paste input "astridandmiyudev20"
type input "astridandmiyudev20"
click at [533, 260] on icon "button" at bounding box center [529, 266] width 14 height 14
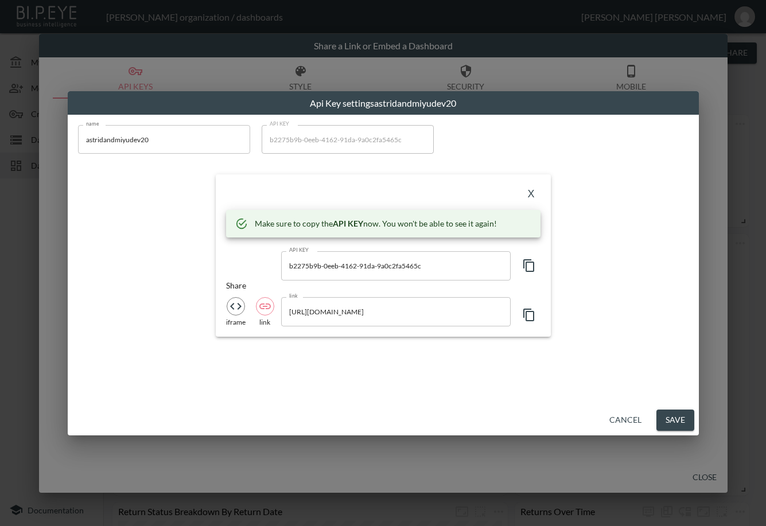
click at [291, 194] on div "X" at bounding box center [383, 194] width 314 height 18
click at [527, 193] on button "X" at bounding box center [531, 194] width 18 height 18
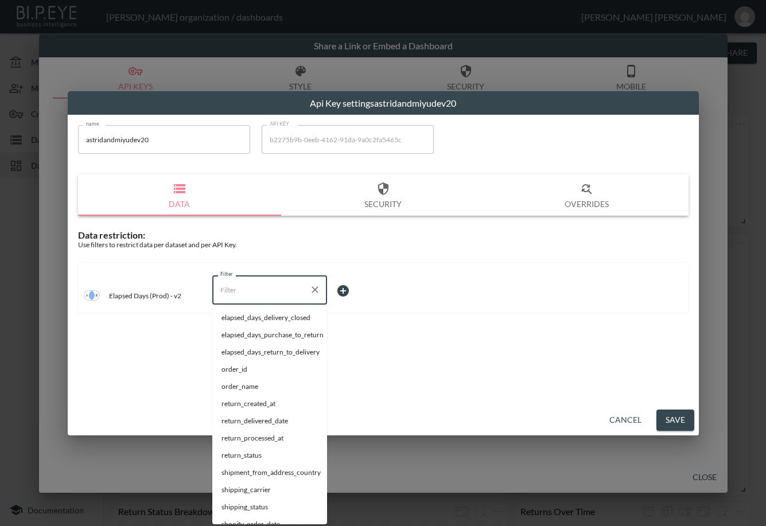
click at [256, 286] on input "Filter" at bounding box center [260, 289] width 87 height 18
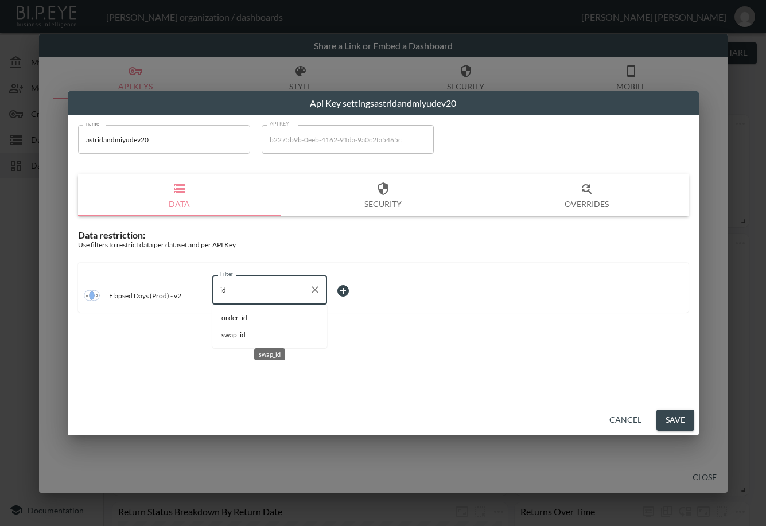
click at [248, 335] on span "swap_id" at bounding box center [269, 335] width 96 height 10
type input "swap_id"
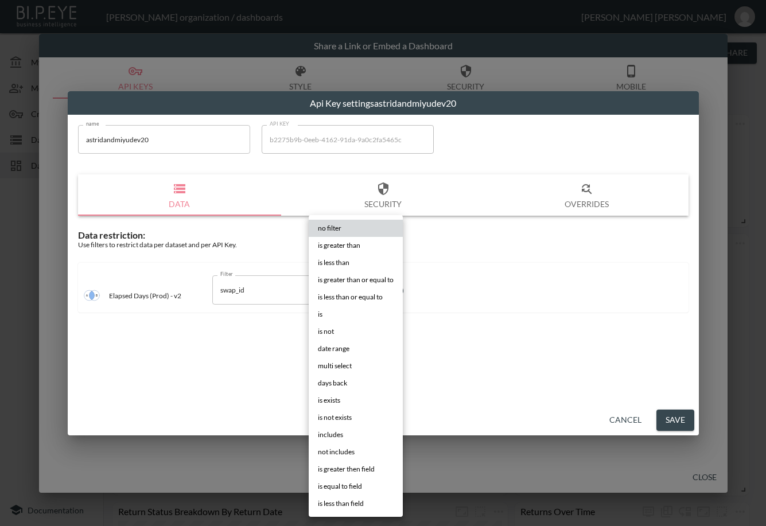
click at [353, 292] on body "BI.P.EYE, Interactive Analytics Dashboards - app [PERSON_NAME] organization / d…" at bounding box center [383, 263] width 766 height 526
click at [321, 309] on span "is" at bounding box center [320, 314] width 5 height 10
type input "is"
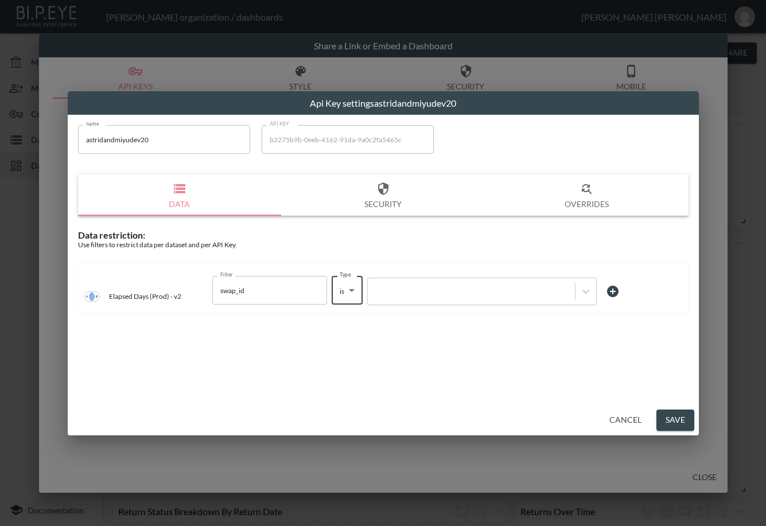
click at [403, 279] on div at bounding box center [481, 292] width 229 height 28
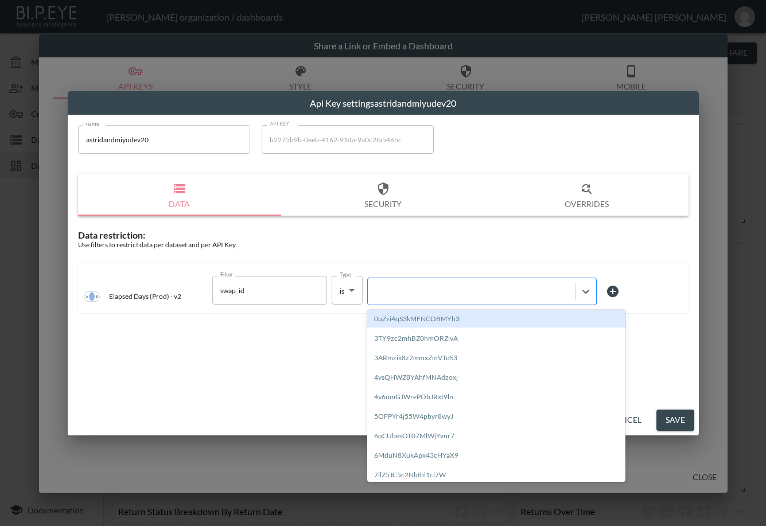
paste input "J7xzwsv4www2bluGhEkH"
type input "J7xzwsv4www2bluGhEkH"
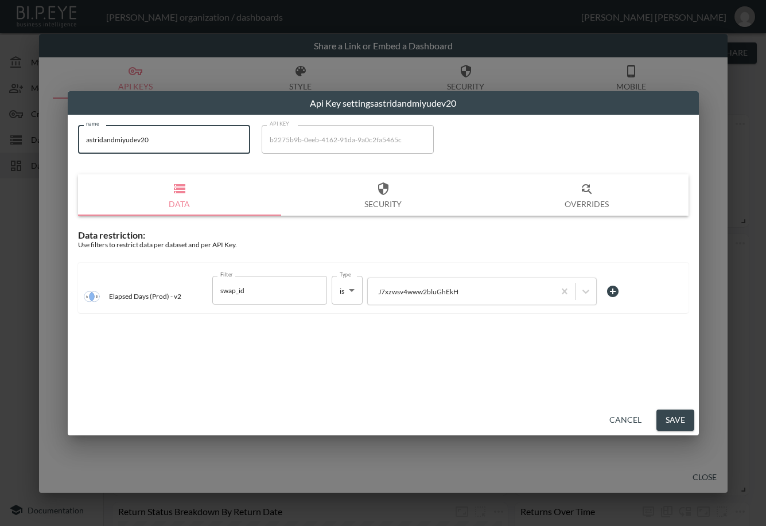
drag, startPoint x: 147, startPoint y: 148, endPoint x: 82, endPoint y: 150, distance: 65.4
click at [82, 150] on input "astridandmiyudev20" at bounding box center [164, 139] width 172 height 29
click at [665, 416] on button "Save" at bounding box center [675, 419] width 38 height 21
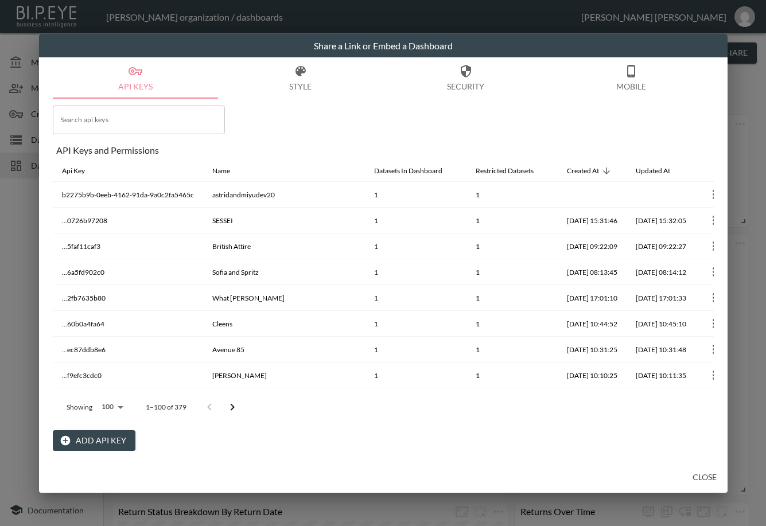
click at [699, 477] on button "Close" at bounding box center [704, 477] width 37 height 21
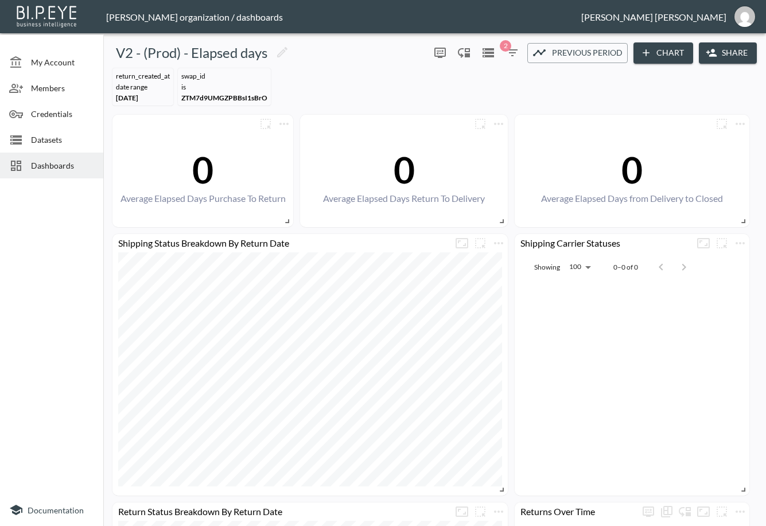
click at [40, 175] on div "Dashboards" at bounding box center [51, 166] width 103 height 26
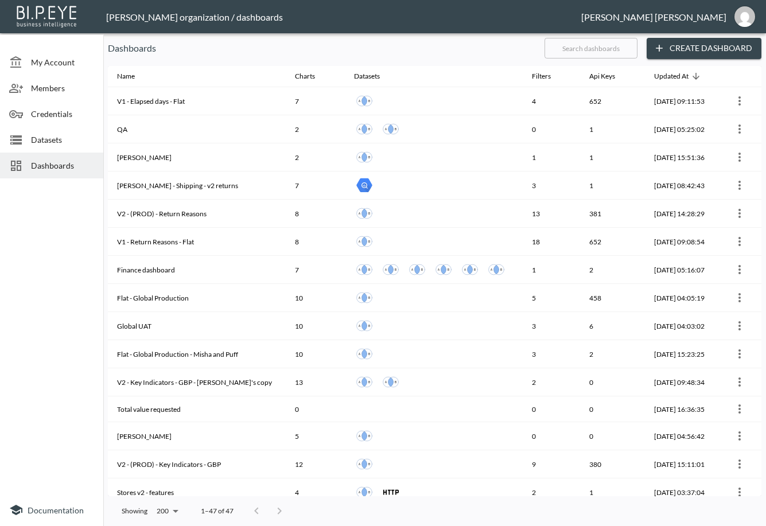
click at [611, 51] on input "text" at bounding box center [590, 48] width 93 height 29
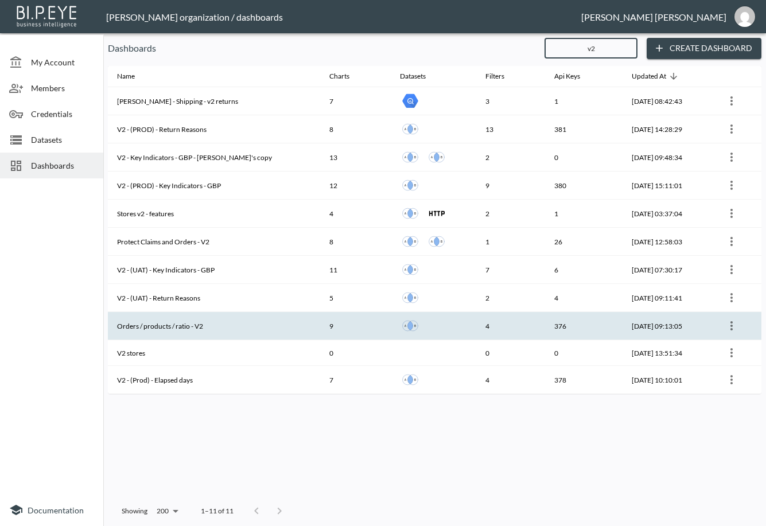
type input "v2"
click at [229, 329] on th "Orders / products / ratio - V2" at bounding box center [214, 326] width 212 height 28
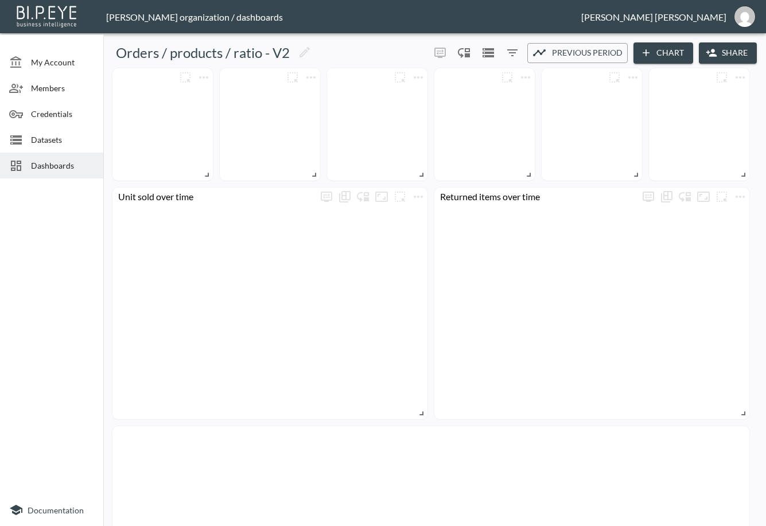
click at [729, 55] on button "Share" at bounding box center [727, 52] width 58 height 21
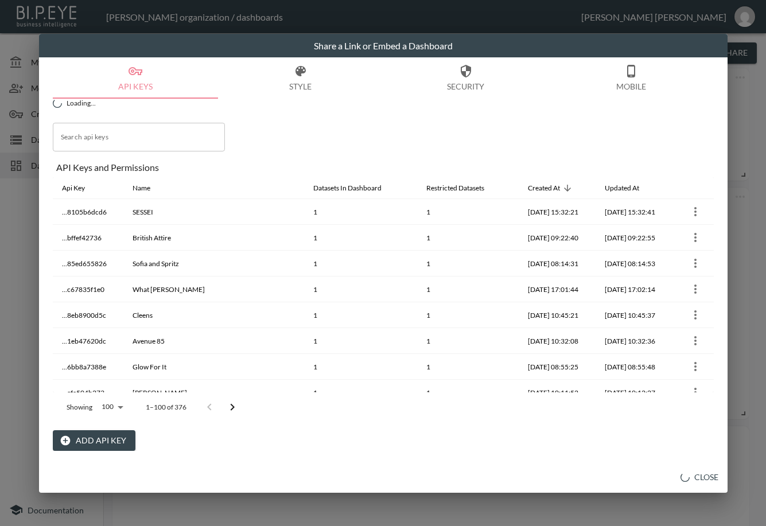
click at [77, 439] on button "Add API Key" at bounding box center [94, 440] width 83 height 21
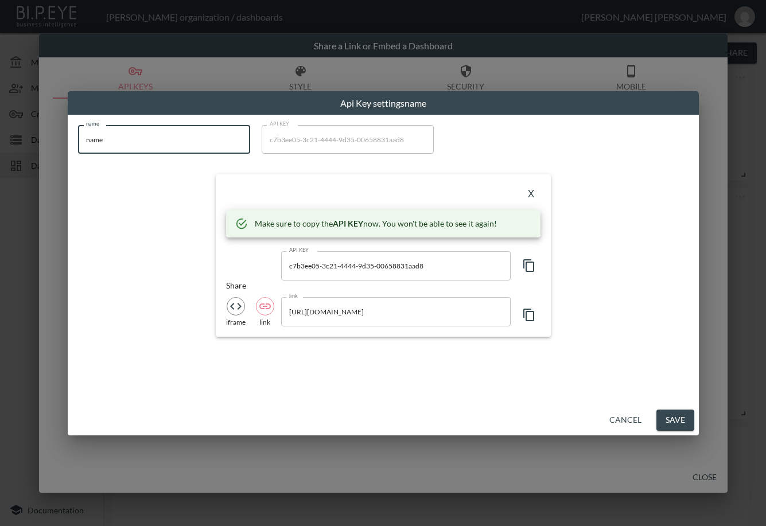
drag, startPoint x: 138, startPoint y: 140, endPoint x: -3, endPoint y: 157, distance: 142.0
click at [0, 157] on html "BI.P.EYE, Interactive Analytics Dashboards - app [PERSON_NAME] organization / d…" at bounding box center [383, 263] width 766 height 526
paste input "astridandmiyudev20"
type input "astridandmiyudev20"
click at [524, 264] on icon "button" at bounding box center [528, 265] width 11 height 13
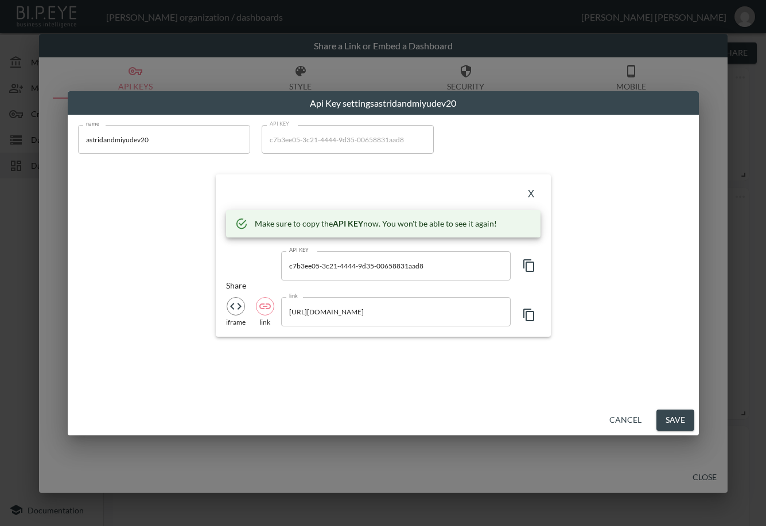
drag, startPoint x: 285, startPoint y: 181, endPoint x: 296, endPoint y: 187, distance: 12.3
click at [284, 181] on div "X Make sure to copy the API KEY now. You won't be able to see it again! API KEY…" at bounding box center [383, 255] width 335 height 162
click at [526, 194] on button "X" at bounding box center [531, 194] width 18 height 18
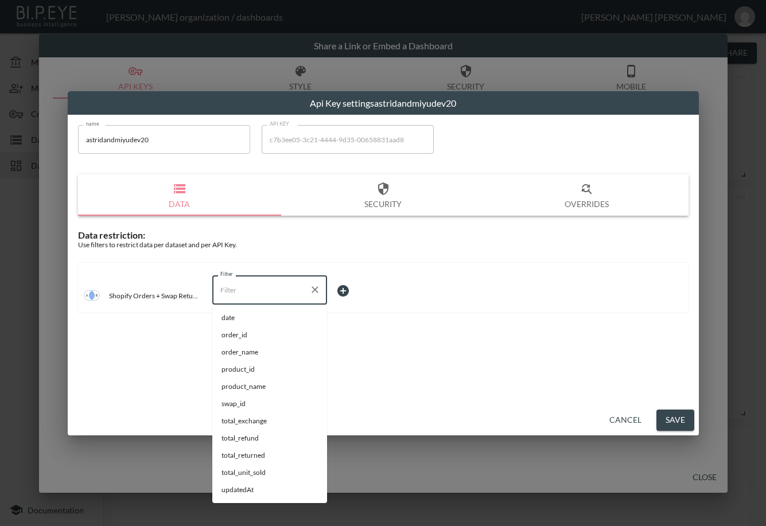
click at [264, 291] on input "Filter" at bounding box center [260, 289] width 87 height 18
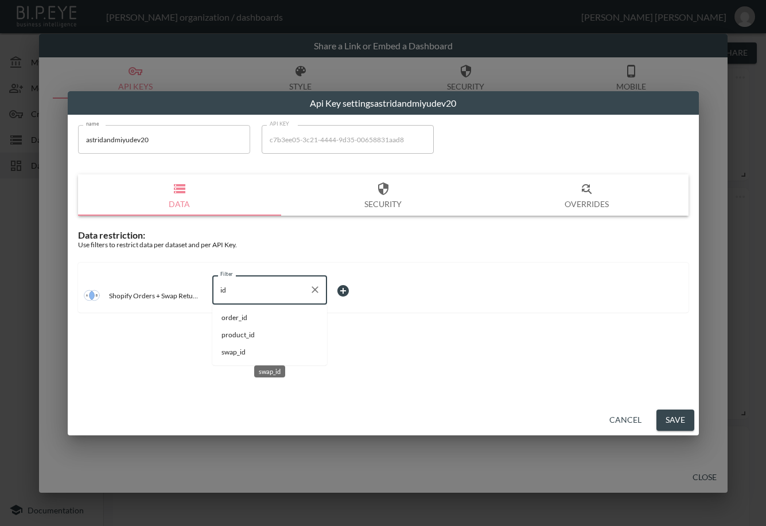
click at [246, 355] on span "swap_id" at bounding box center [269, 352] width 96 height 10
type input "swap_id"
click at [364, 294] on body "BI.P.EYE, Interactive Analytics Dashboards - app [PERSON_NAME] organization / d…" at bounding box center [383, 263] width 766 height 526
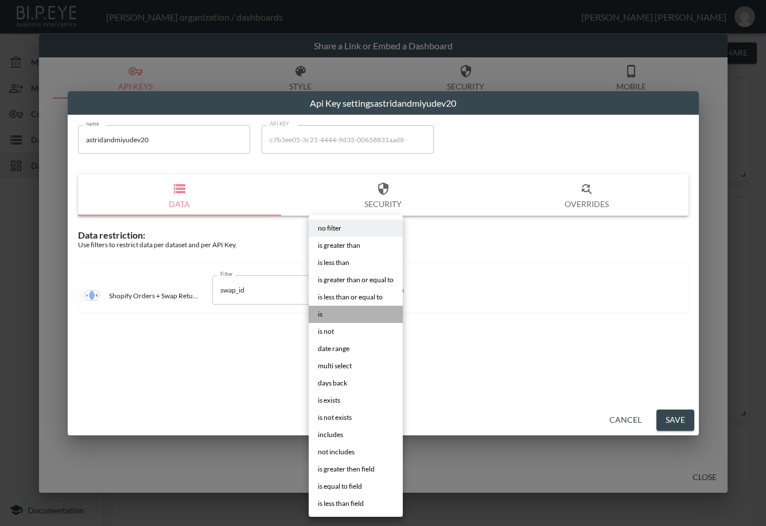
click at [376, 316] on li "is" at bounding box center [356, 314] width 94 height 17
type input "is"
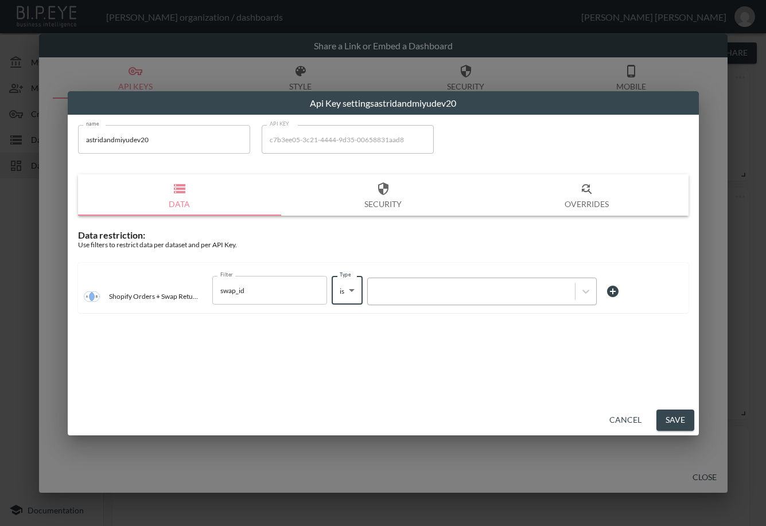
click at [419, 293] on div at bounding box center [471, 291] width 196 height 11
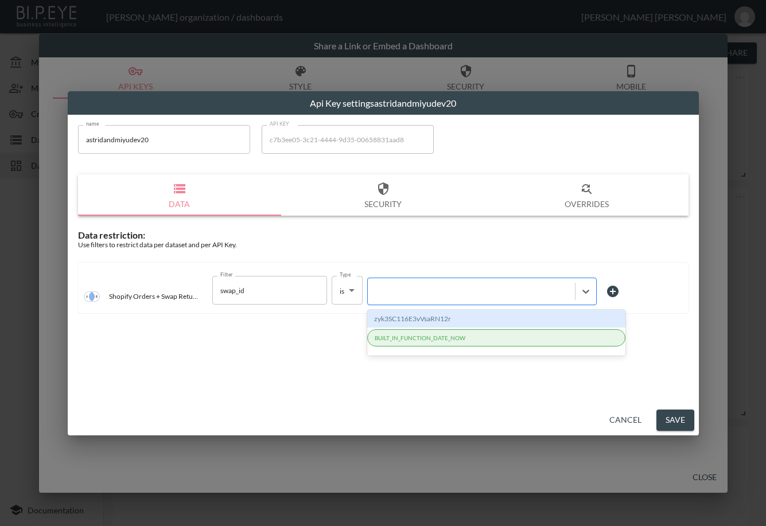
paste input "J7xzwsv4www2bluGhEkH"
type input "J7xzwsv4www2bluGhEkH"
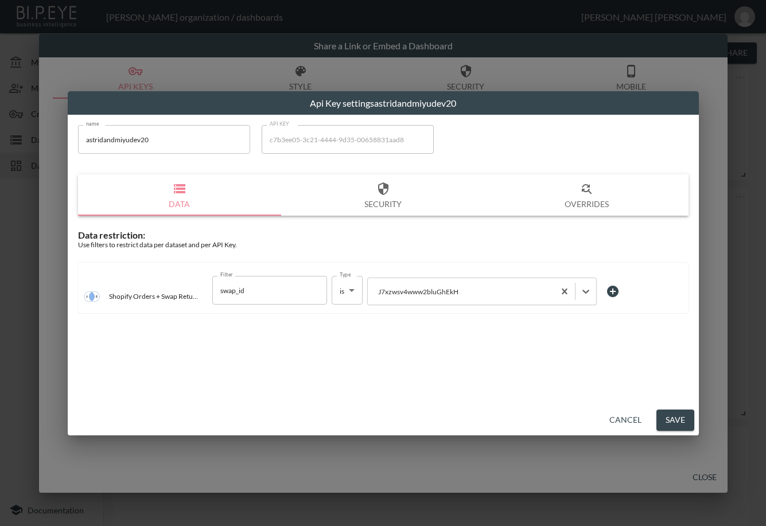
click at [668, 419] on button "Save" at bounding box center [675, 419] width 38 height 21
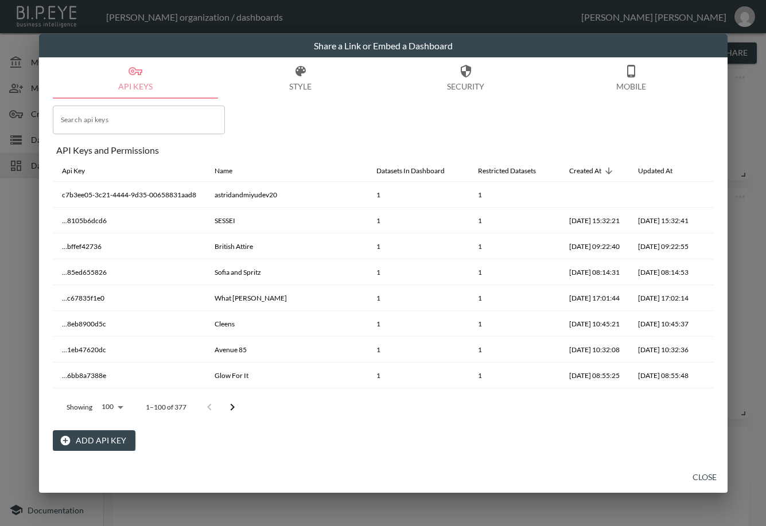
click at [698, 473] on button "Close" at bounding box center [704, 477] width 37 height 21
